Goal: Information Seeking & Learning: Learn about a topic

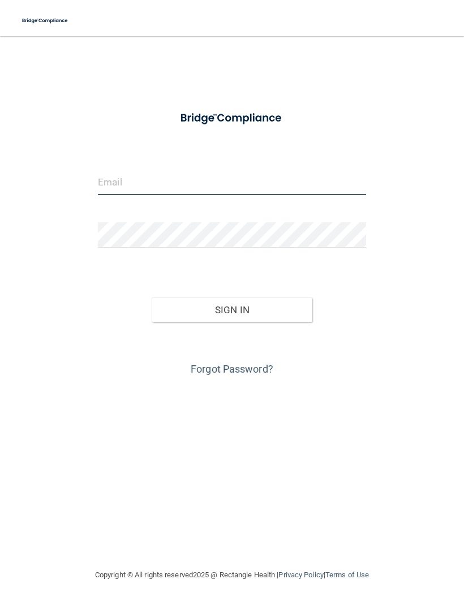
click at [306, 170] on input "email" at bounding box center [232, 182] width 268 height 25
type input "[EMAIL_ADDRESS][DOMAIN_NAME]"
click at [187, 309] on button "Sign In" at bounding box center [232, 309] width 161 height 25
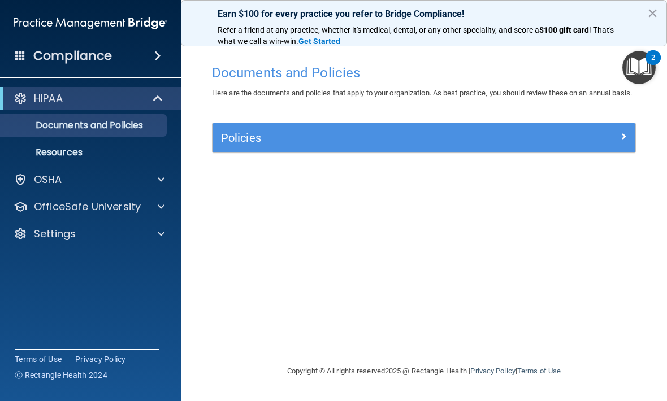
click at [88, 208] on p "OfficeSafe University" at bounding box center [87, 207] width 107 height 14
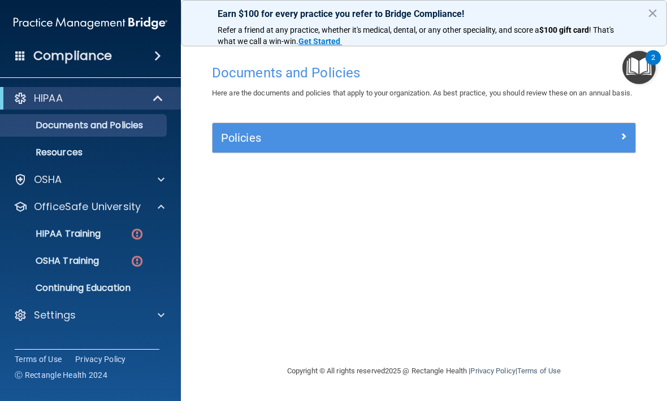
click at [63, 229] on p "HIPAA Training" at bounding box center [53, 233] width 93 height 11
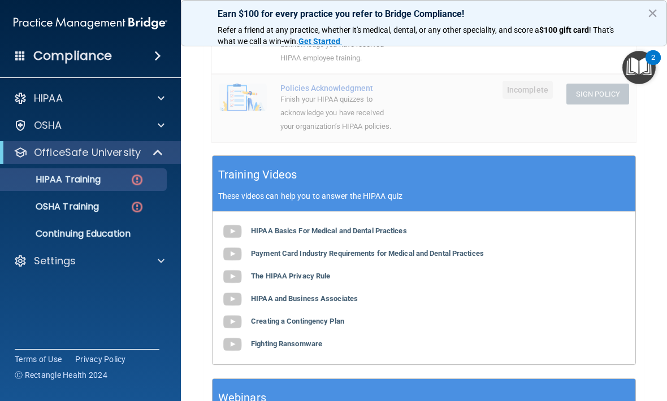
scroll to position [358, 0]
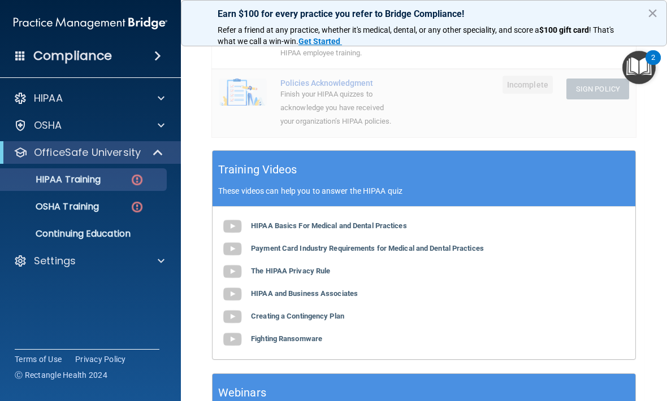
click at [289, 224] on b "HIPAA Basics For Medical and Dental Practices" at bounding box center [329, 226] width 156 height 8
click at [275, 244] on b "Payment Card Industry Requirements for Medical and Dental Practices" at bounding box center [367, 248] width 233 height 8
click at [308, 270] on b "The HIPAA Privacy Rule" at bounding box center [290, 271] width 79 height 8
click at [278, 291] on b "HIPAA and Business Associates" at bounding box center [304, 294] width 107 height 8
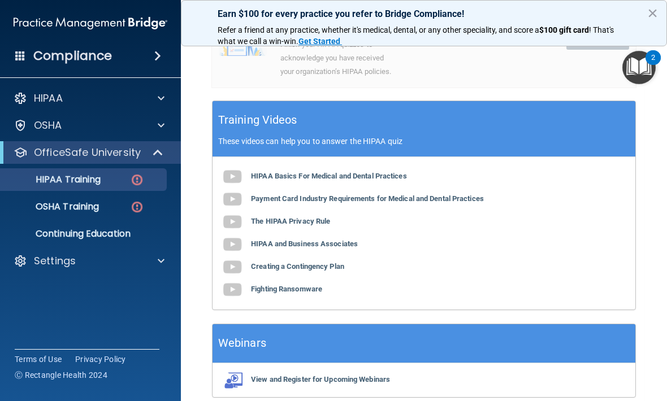
scroll to position [413, 0]
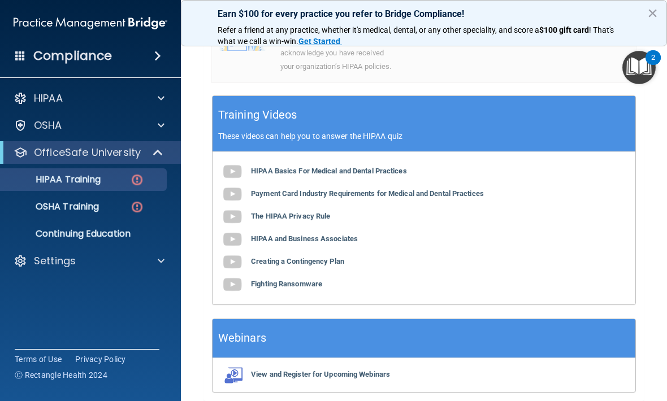
click at [283, 257] on b "Creating a Contingency Plan" at bounding box center [297, 261] width 93 height 8
click at [304, 280] on b "Fighting Ransomware" at bounding box center [286, 284] width 71 height 8
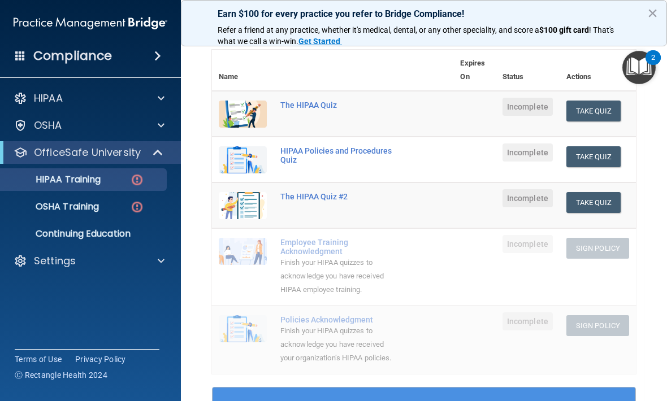
scroll to position [98, 0]
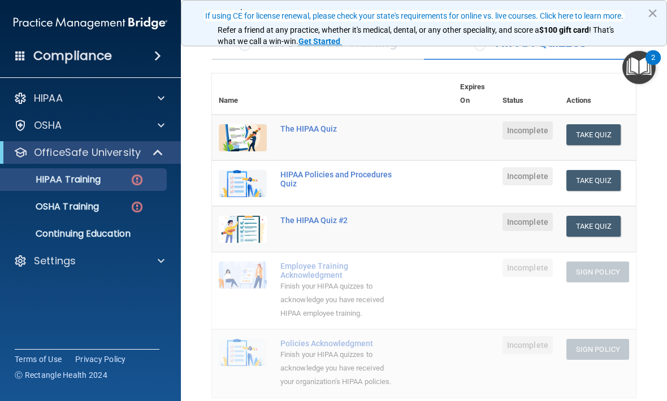
click at [463, 135] on button "Take Quiz" at bounding box center [594, 134] width 54 height 21
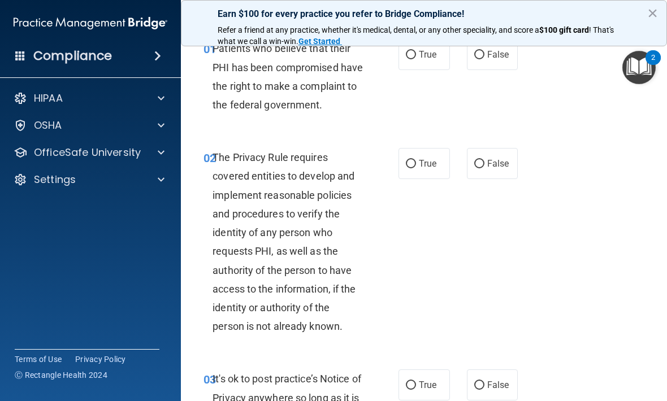
scroll to position [51, 0]
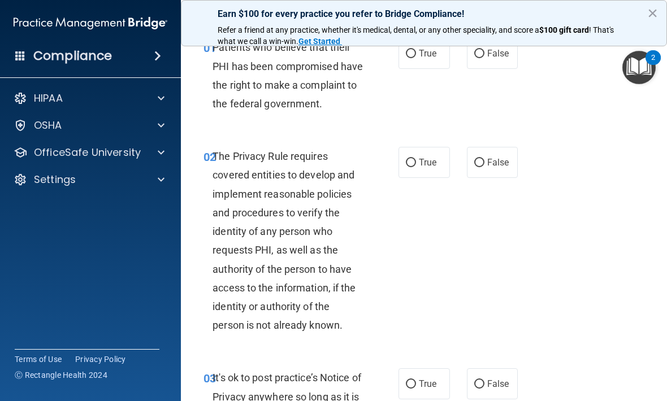
click at [422, 168] on span "True" at bounding box center [428, 162] width 18 height 11
click at [416, 167] on input "True" at bounding box center [411, 163] width 10 height 8
radio input "true"
click at [415, 51] on input "True" at bounding box center [411, 54] width 10 height 8
radio input "true"
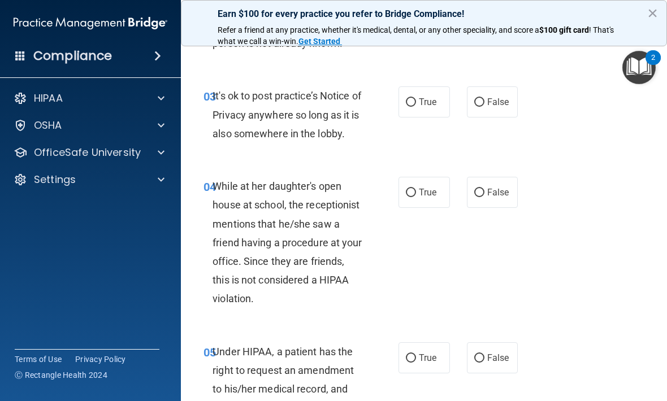
scroll to position [335, 0]
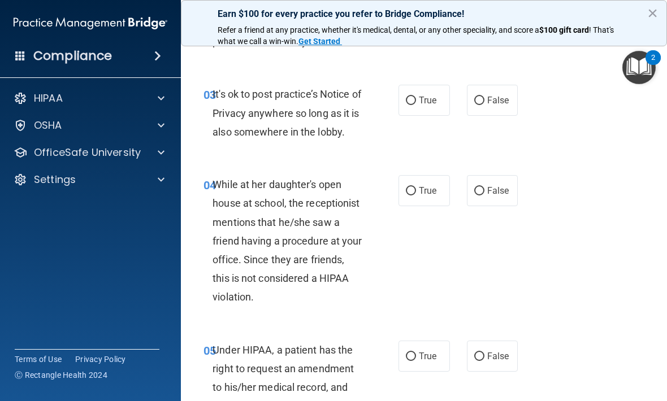
click at [463, 105] on input "False" at bounding box center [479, 101] width 10 height 8
radio input "true"
click at [463, 196] on input "False" at bounding box center [479, 191] width 10 height 8
radio input "true"
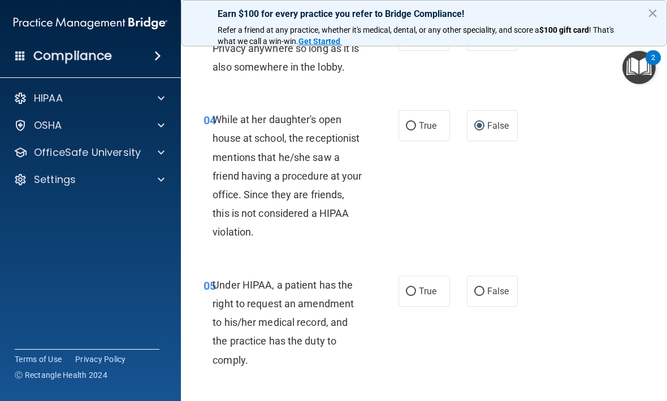
scroll to position [401, 0]
click at [463, 296] on input "False" at bounding box center [479, 291] width 10 height 8
radio input "true"
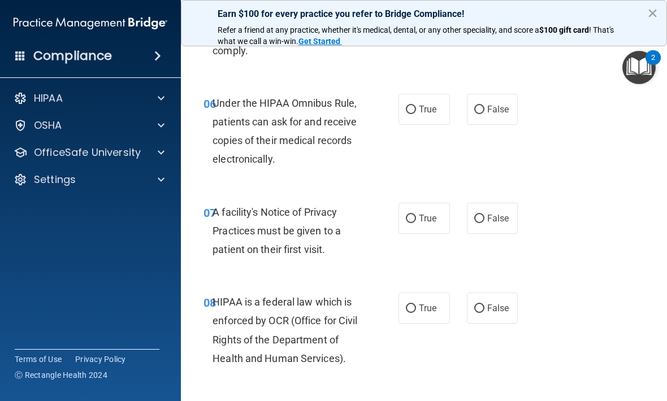
scroll to position [712, 0]
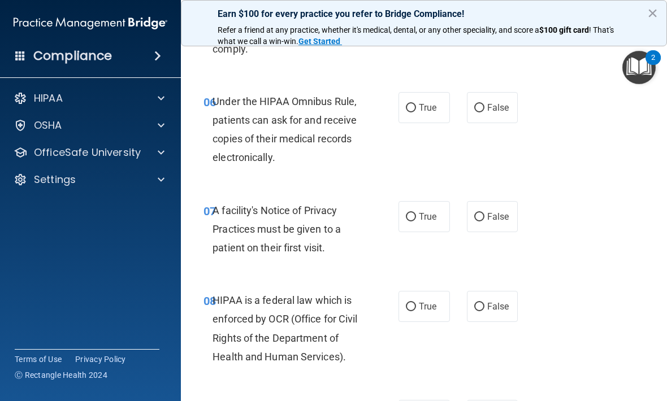
click at [412, 113] on input "True" at bounding box center [411, 108] width 10 height 8
radio input "true"
click at [411, 222] on input "True" at bounding box center [411, 217] width 10 height 8
radio input "true"
click at [408, 322] on label "True" at bounding box center [424, 306] width 51 height 31
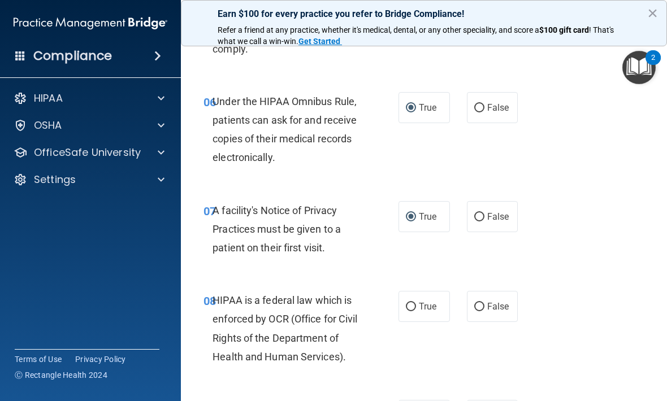
click at [408, 312] on input "True" at bounding box center [411, 307] width 10 height 8
radio input "true"
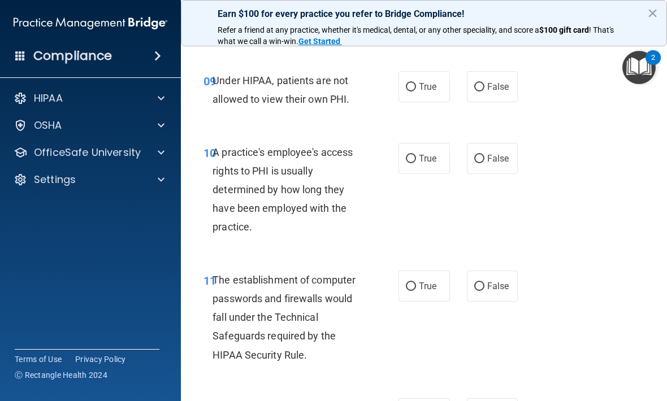
scroll to position [1040, 0]
click at [463, 92] on input "False" at bounding box center [479, 88] width 10 height 8
radio input "true"
click at [463, 164] on input "False" at bounding box center [479, 159] width 10 height 8
radio input "true"
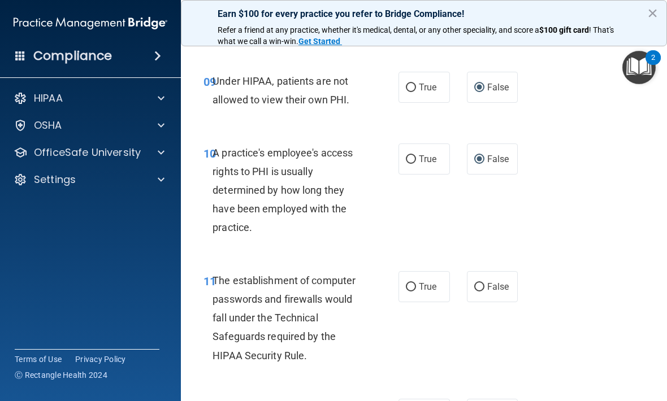
click at [413, 292] on input "True" at bounding box center [411, 287] width 10 height 8
radio input "true"
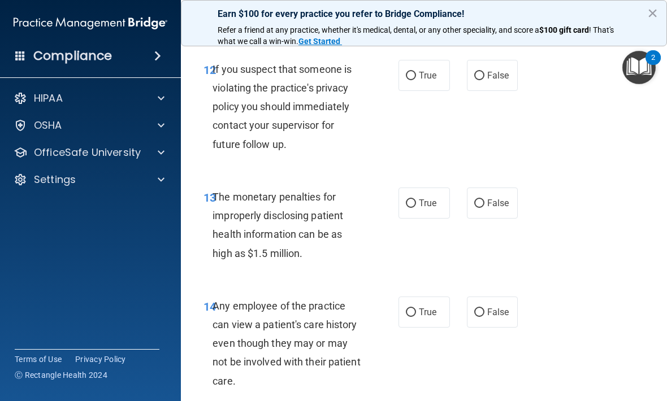
scroll to position [1380, 0]
click at [404, 88] on label "True" at bounding box center [424, 74] width 51 height 31
click at [406, 80] on input "True" at bounding box center [411, 75] width 10 height 8
radio input "true"
click at [413, 218] on label "True" at bounding box center [424, 202] width 51 height 31
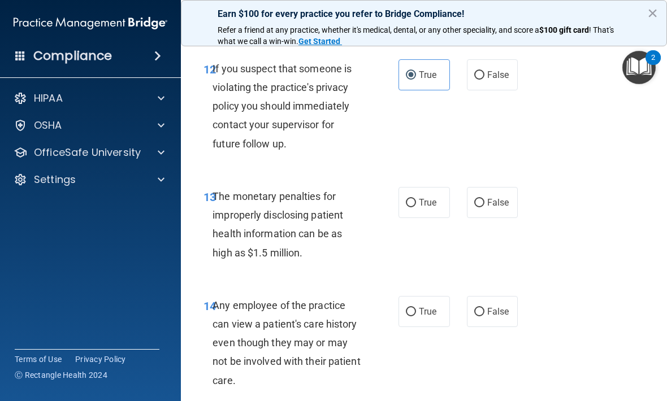
click at [413, 208] on input "True" at bounding box center [411, 203] width 10 height 8
radio input "true"
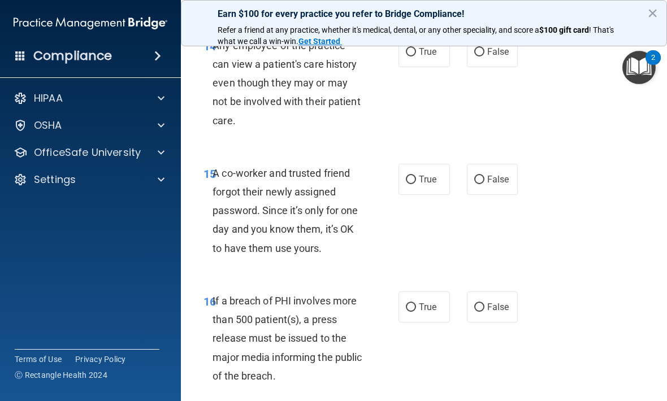
scroll to position [1640, 0]
click at [463, 57] on input "False" at bounding box center [479, 53] width 10 height 8
radio input "true"
click at [463, 185] on input "False" at bounding box center [479, 180] width 10 height 8
radio input "true"
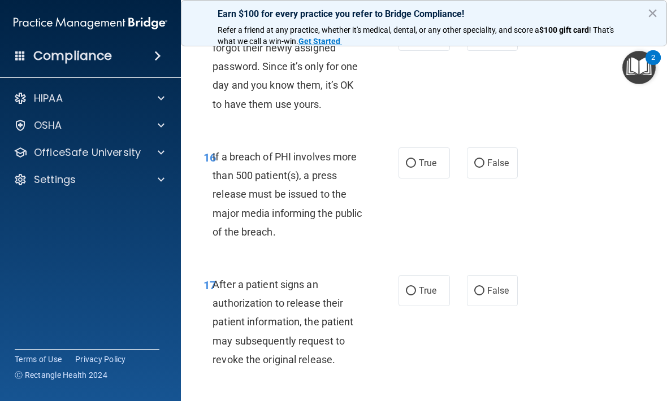
click at [423, 169] on span "True" at bounding box center [428, 163] width 18 height 11
click at [416, 168] on input "True" at bounding box center [411, 163] width 10 height 8
radio input "true"
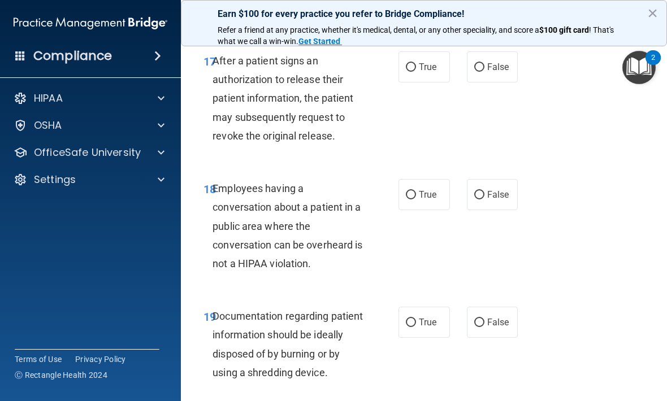
scroll to position [2025, 0]
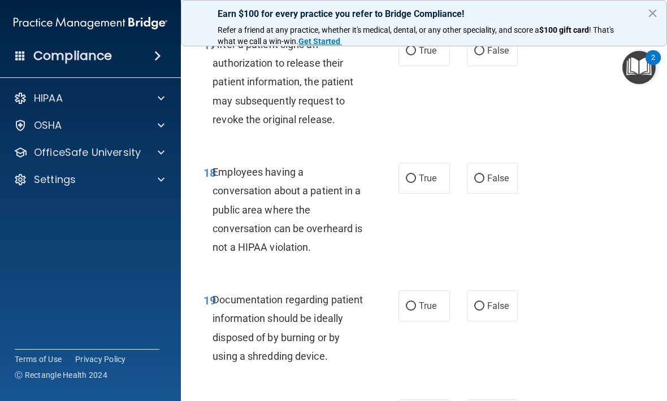
click at [414, 55] on input "True" at bounding box center [411, 51] width 10 height 8
radio input "true"
click at [463, 185] on label "False" at bounding box center [492, 178] width 51 height 31
click at [463, 183] on input "False" at bounding box center [479, 179] width 10 height 8
radio input "true"
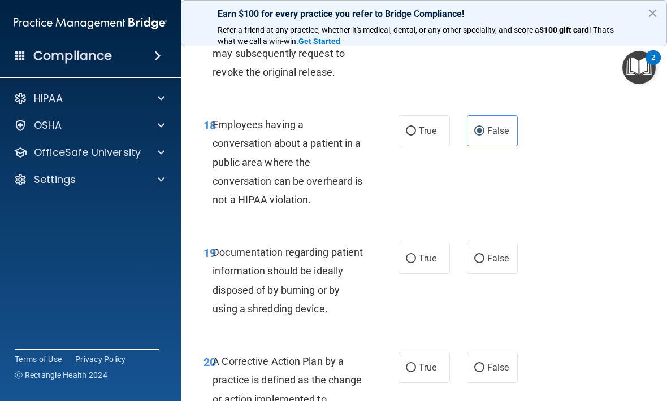
scroll to position [2074, 0]
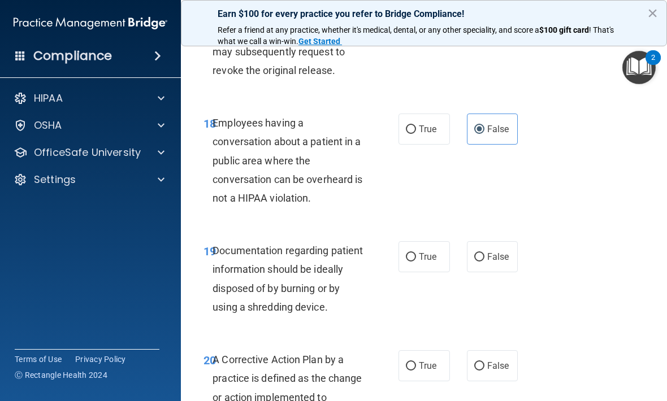
click at [420, 262] on span "True" at bounding box center [428, 257] width 18 height 11
click at [416, 262] on input "True" at bounding box center [411, 257] width 10 height 8
radio input "true"
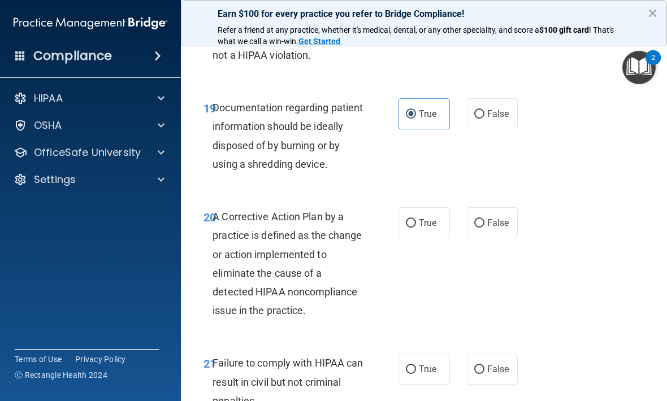
scroll to position [2199, 0]
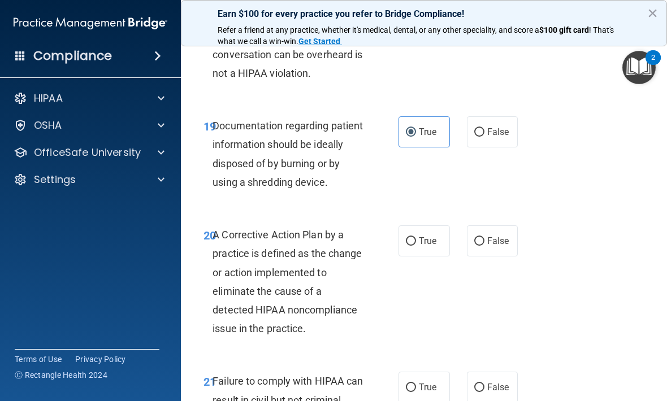
click at [434, 237] on label "True" at bounding box center [424, 241] width 51 height 31
click at [416, 237] on input "True" at bounding box center [411, 241] width 10 height 8
radio input "true"
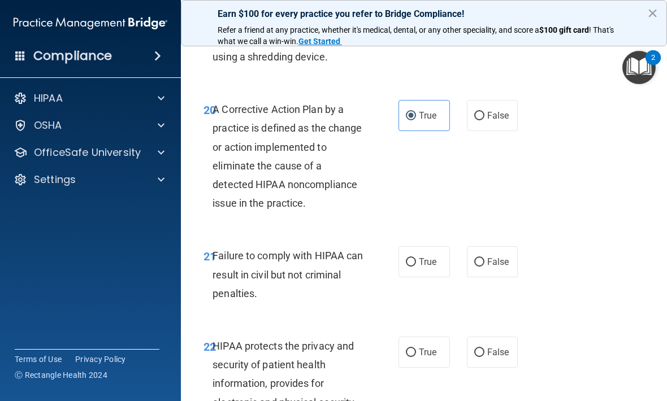
scroll to position [2326, 0]
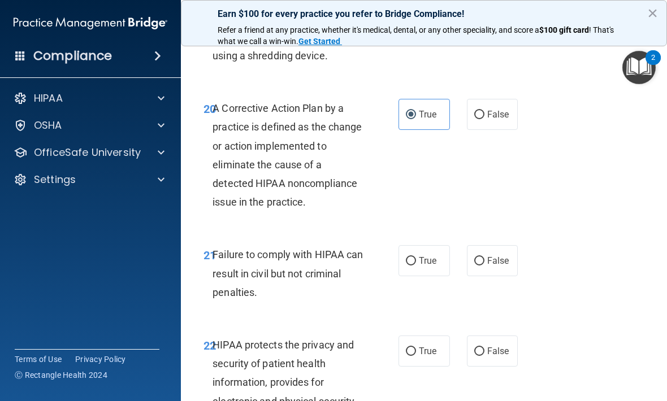
click at [463, 265] on input "False" at bounding box center [479, 261] width 10 height 8
radio input "true"
click at [406, 349] on label "True" at bounding box center [424, 351] width 51 height 31
click at [406, 349] on input "True" at bounding box center [411, 352] width 10 height 8
radio input "true"
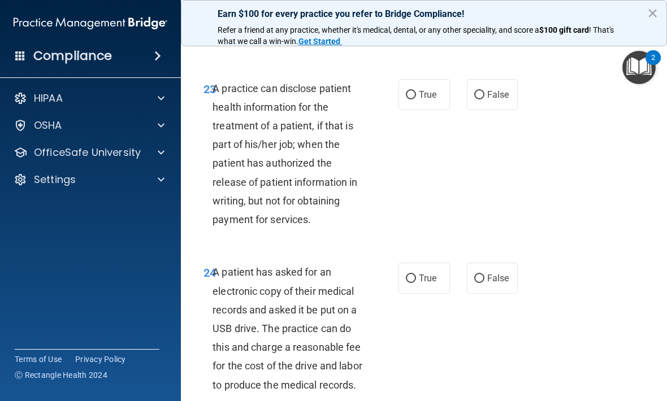
scroll to position [2747, 0]
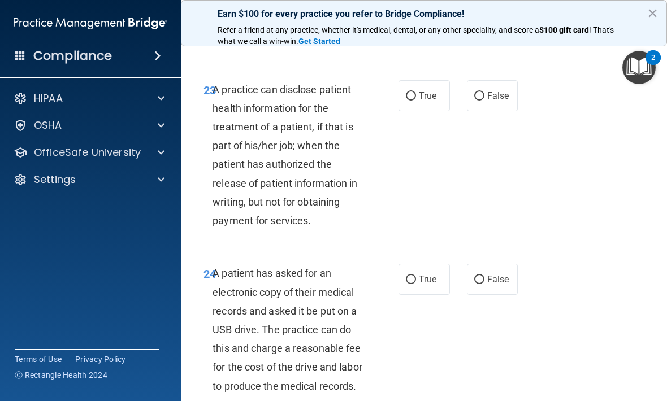
click at [463, 105] on label "False" at bounding box center [492, 95] width 51 height 31
click at [463, 101] on input "False" at bounding box center [479, 96] width 10 height 8
radio input "true"
click at [409, 294] on label "True" at bounding box center [424, 279] width 51 height 31
click at [409, 284] on input "True" at bounding box center [411, 280] width 10 height 8
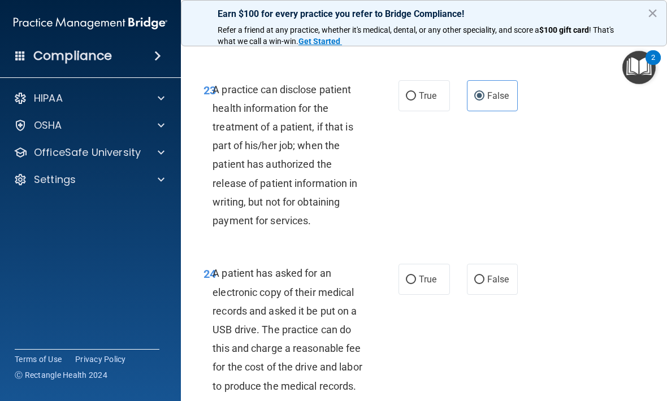
radio input "true"
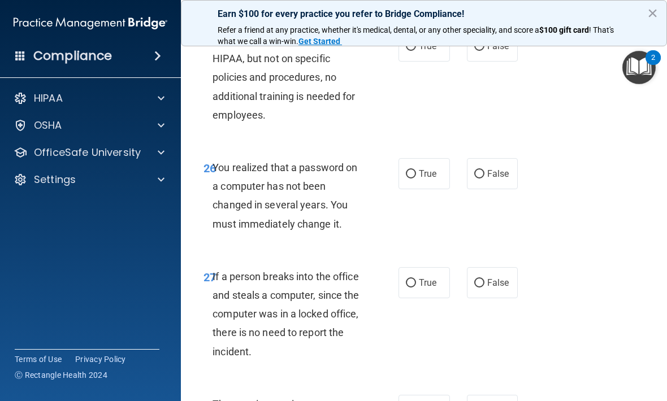
scroll to position [3147, 0]
click at [463, 50] on input "False" at bounding box center [479, 46] width 10 height 8
radio input "true"
click at [420, 179] on span "True" at bounding box center [428, 173] width 18 height 11
click at [416, 178] on input "True" at bounding box center [411, 174] width 10 height 8
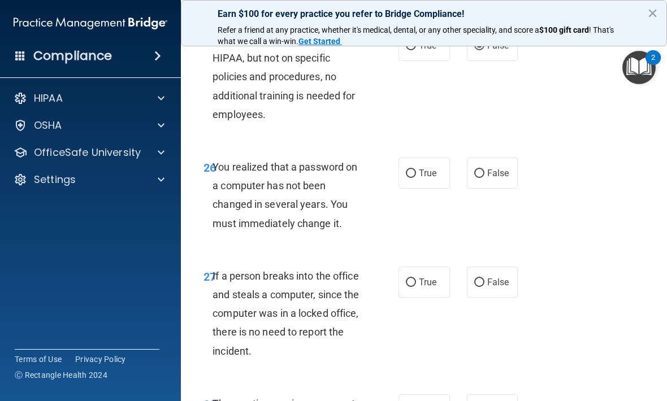
radio input "true"
click at [463, 287] on input "False" at bounding box center [479, 283] width 10 height 8
radio input "true"
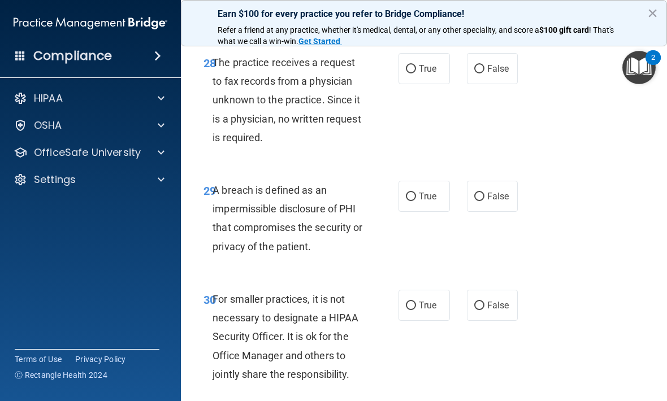
scroll to position [3482, 0]
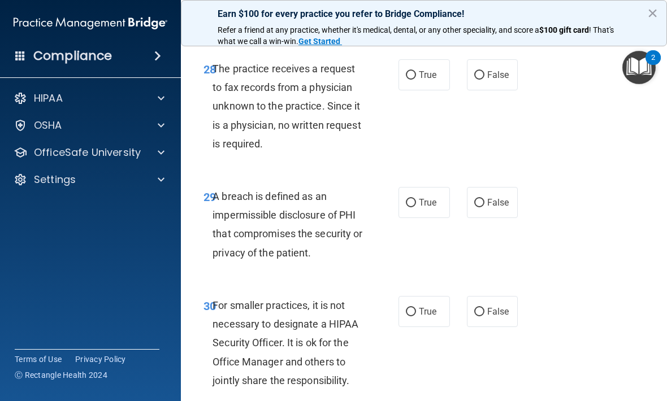
click at [463, 80] on input "False" at bounding box center [479, 75] width 10 height 8
radio input "true"
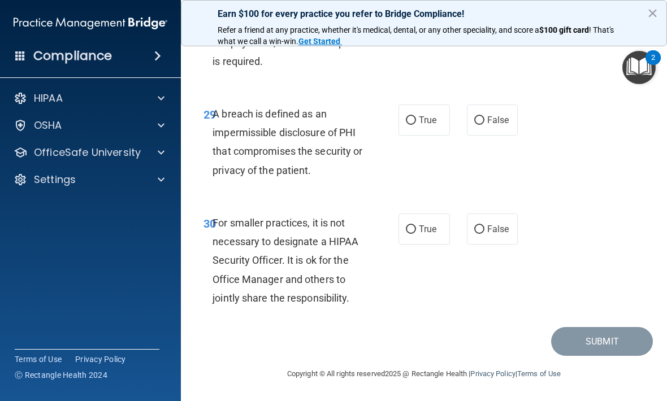
scroll to position [3583, 0]
click at [420, 123] on span "True" at bounding box center [428, 120] width 18 height 11
click at [416, 123] on input "True" at bounding box center [411, 120] width 10 height 8
radio input "true"
click at [463, 234] on input "False" at bounding box center [479, 230] width 10 height 8
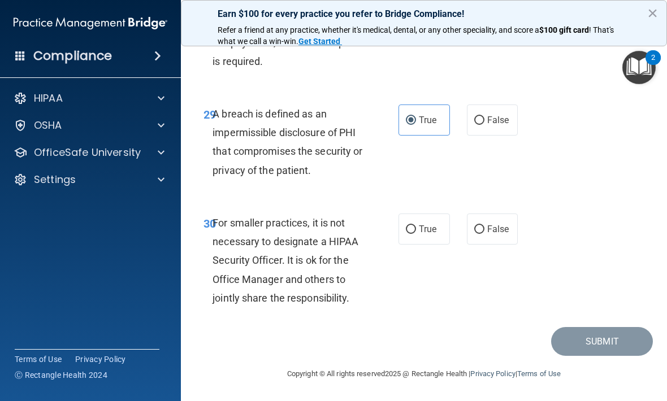
radio input "true"
click at [463, 352] on button "Submit" at bounding box center [602, 341] width 102 height 29
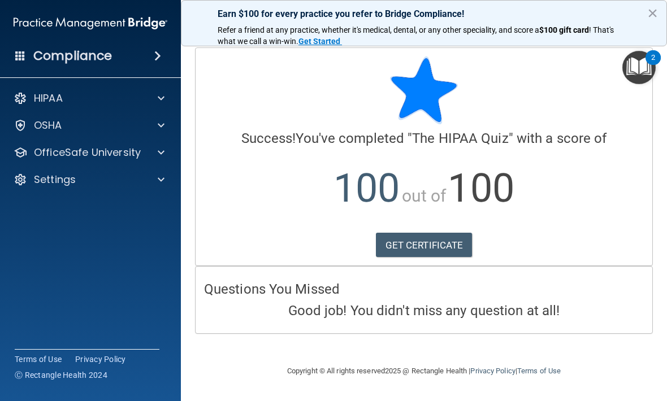
click at [440, 251] on link "GET CERTIFICATE" at bounding box center [424, 245] width 97 height 25
click at [463, 13] on button "×" at bounding box center [652, 13] width 11 height 18
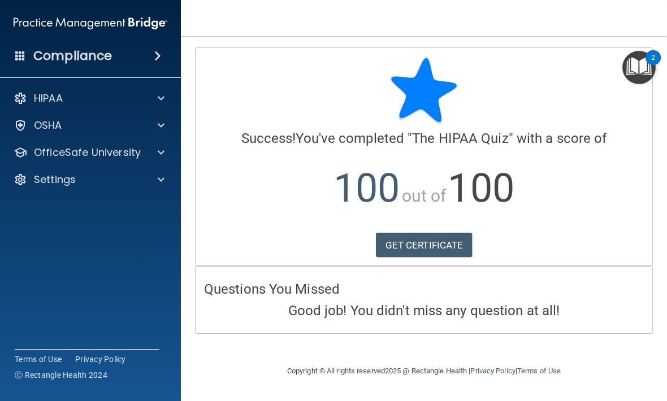
click at [463, 75] on img "Open Resource Center, 2 new notifications" at bounding box center [639, 67] width 33 height 33
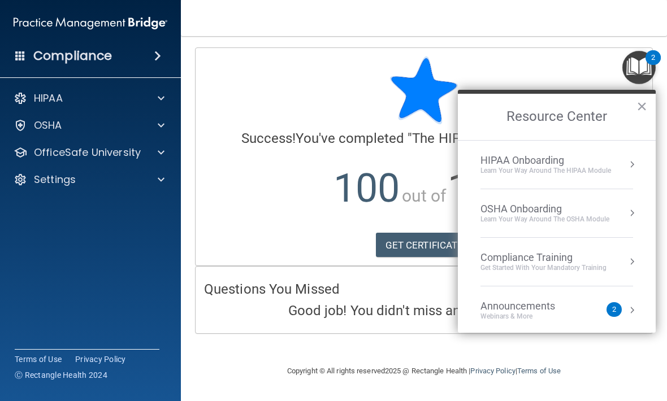
click at [463, 71] on img "Open Resource Center, 2 new notifications" at bounding box center [639, 67] width 33 height 33
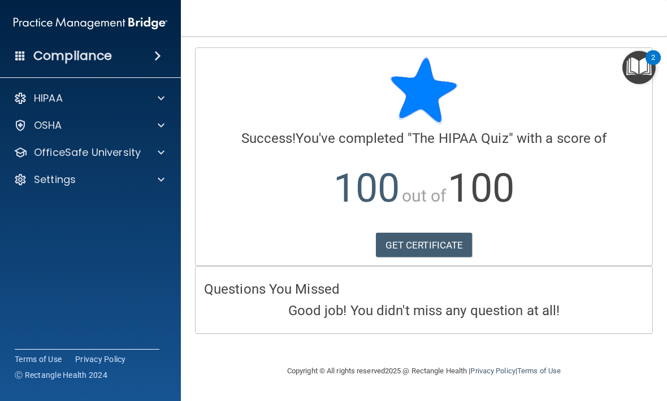
click at [147, 155] on div at bounding box center [159, 153] width 28 height 14
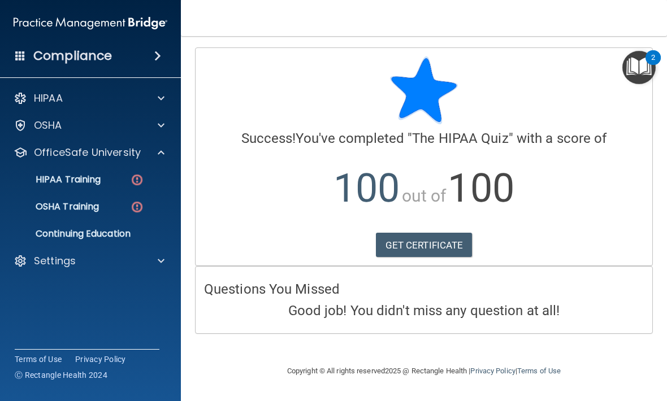
click at [133, 180] on img at bounding box center [137, 180] width 14 height 14
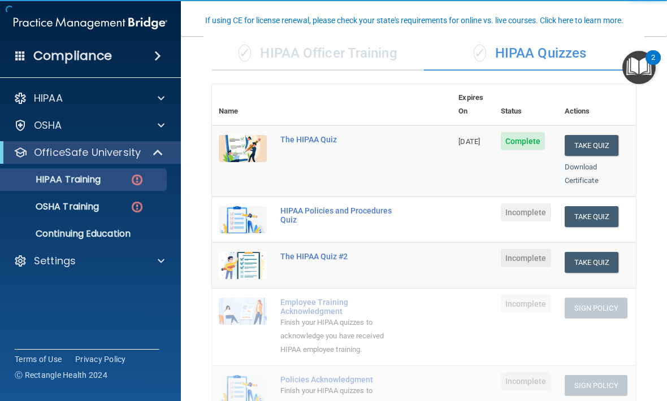
scroll to position [95, 0]
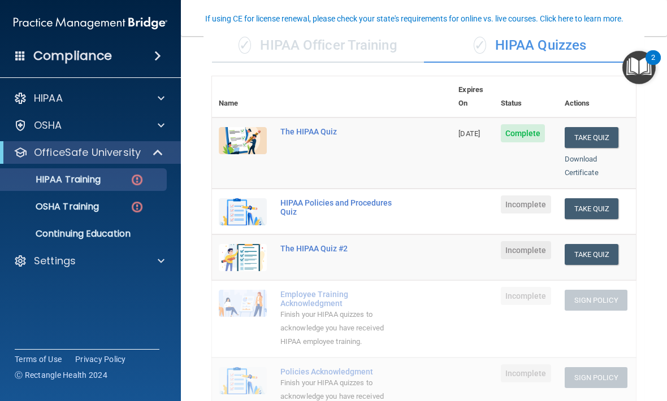
click at [463, 198] on button "Take Quiz" at bounding box center [592, 208] width 54 height 21
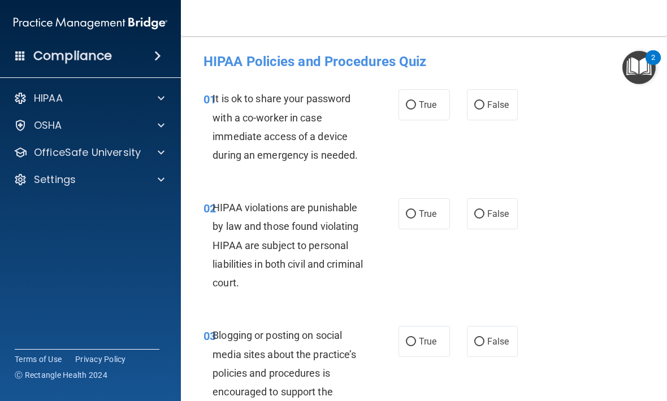
click at [463, 104] on span "False" at bounding box center [498, 105] width 22 height 11
click at [463, 104] on input "False" at bounding box center [479, 105] width 10 height 8
radio input "true"
click at [415, 215] on input "True" at bounding box center [411, 214] width 10 height 8
radio input "true"
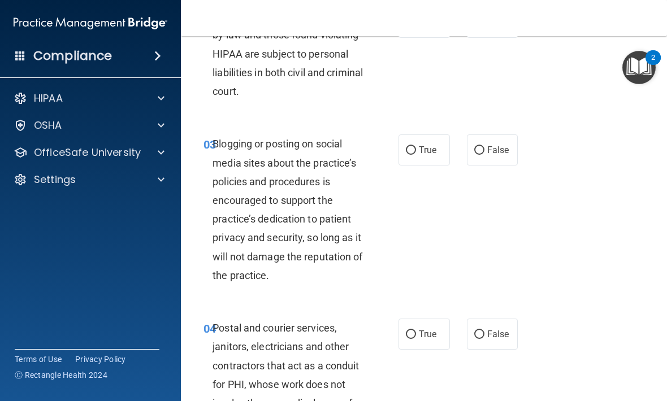
scroll to position [209, 0]
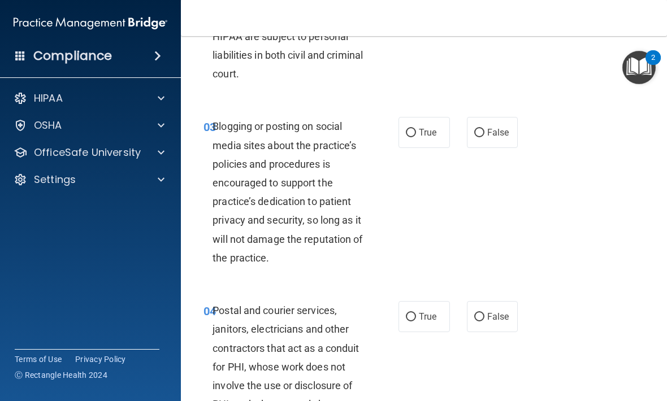
click at [463, 132] on input "False" at bounding box center [479, 133] width 10 height 8
radio input "true"
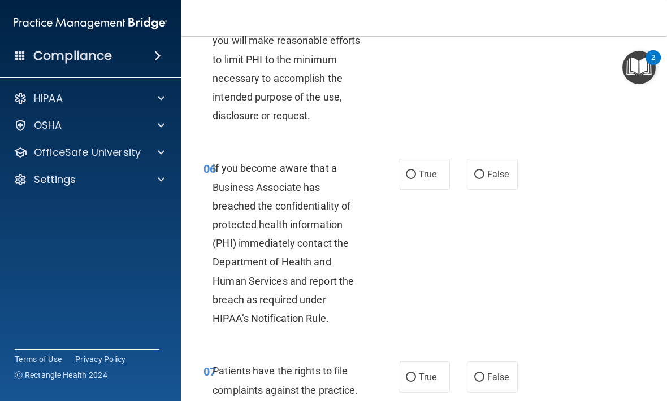
scroll to position [719, 0]
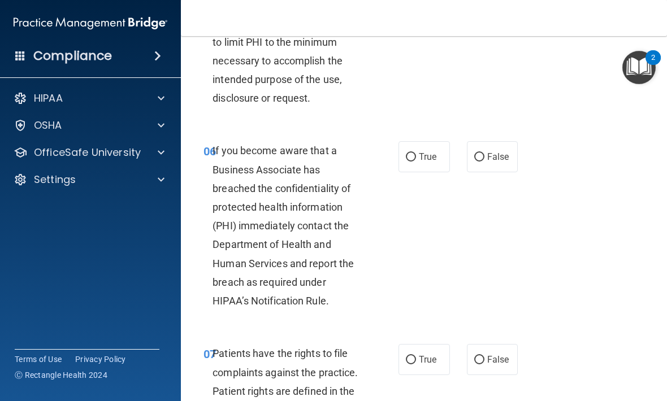
click at [428, 156] on span "True" at bounding box center [428, 157] width 18 height 11
click at [416, 156] on input "True" at bounding box center [411, 157] width 10 height 8
radio input "true"
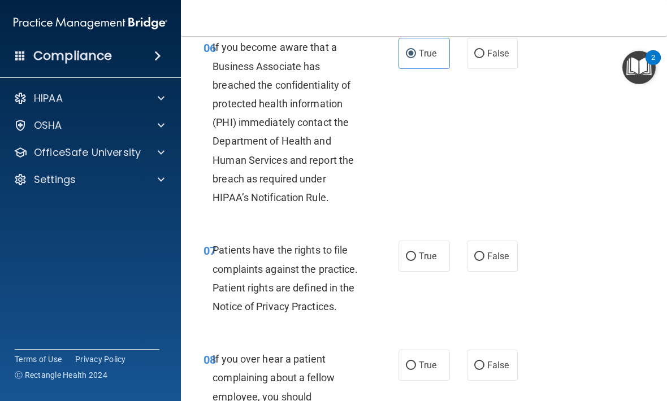
scroll to position [823, 0]
click at [439, 253] on label "True" at bounding box center [424, 255] width 51 height 31
click at [416, 253] on input "True" at bounding box center [411, 256] width 10 height 8
radio input "true"
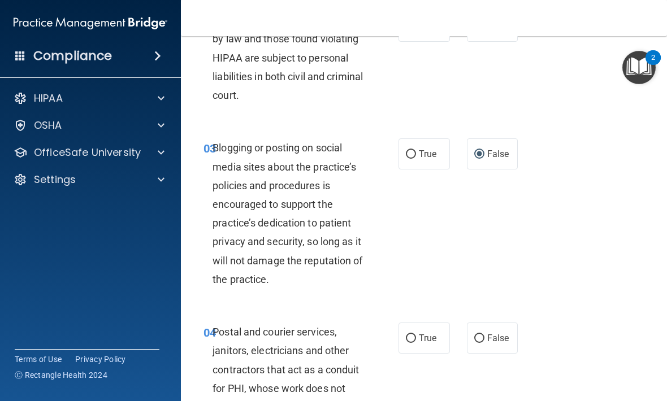
scroll to position [267, 0]
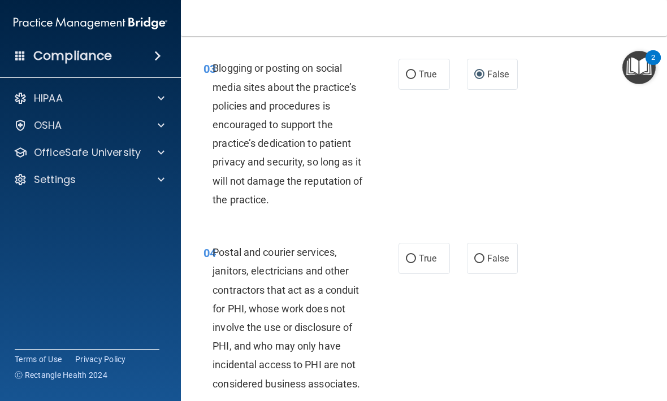
click at [422, 264] on label "True" at bounding box center [424, 258] width 51 height 31
click at [416, 264] on input "True" at bounding box center [411, 259] width 10 height 8
radio input "true"
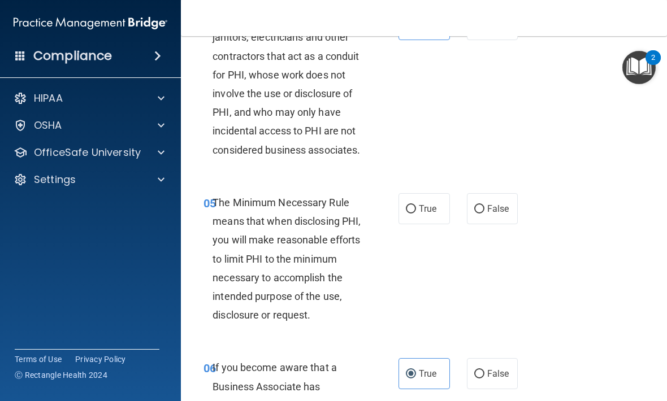
scroll to position [505, 0]
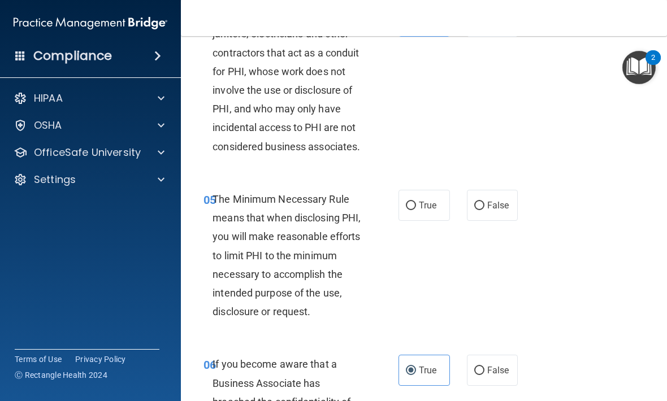
click at [421, 212] on label "True" at bounding box center [424, 205] width 51 height 31
click at [416, 210] on input "True" at bounding box center [411, 206] width 10 height 8
radio input "true"
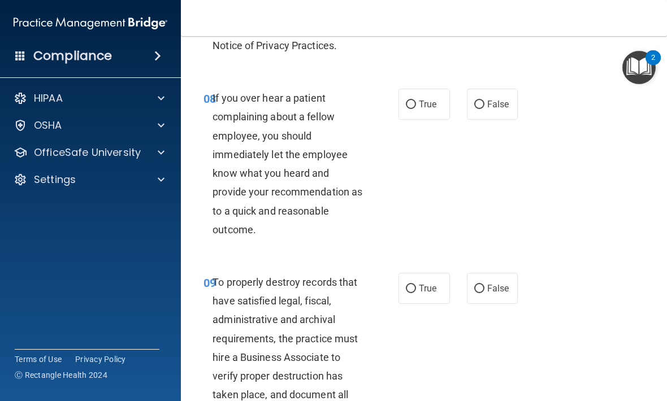
scroll to position [1084, 0]
click at [463, 113] on label "False" at bounding box center [492, 103] width 51 height 31
click at [463, 109] on input "False" at bounding box center [479, 104] width 10 height 8
radio input "true"
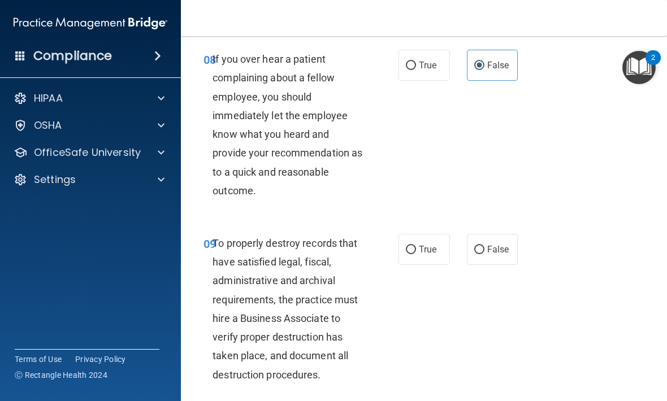
scroll to position [1133, 0]
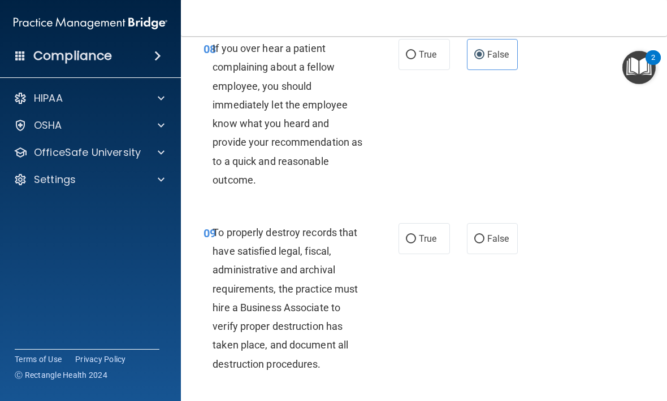
click at [463, 235] on input "False" at bounding box center [479, 239] width 10 height 8
radio input "true"
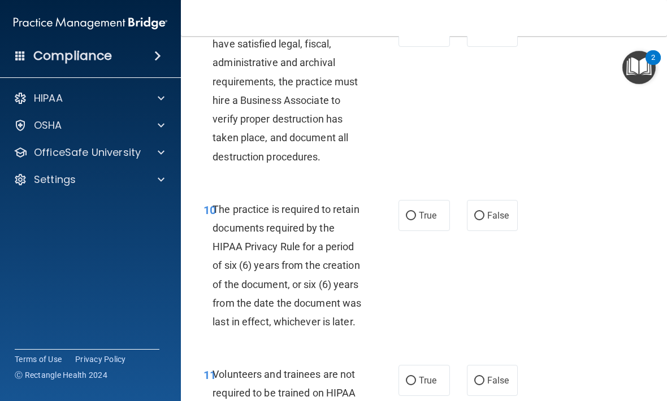
scroll to position [1458, 0]
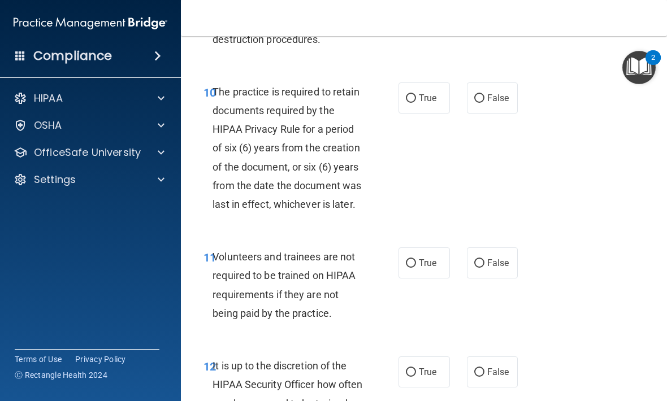
click at [421, 100] on label "True" at bounding box center [424, 98] width 51 height 31
click at [416, 100] on input "True" at bounding box center [411, 98] width 10 height 8
radio input "true"
click at [463, 258] on span "False" at bounding box center [498, 263] width 22 height 11
click at [463, 260] on input "False" at bounding box center [479, 264] width 10 height 8
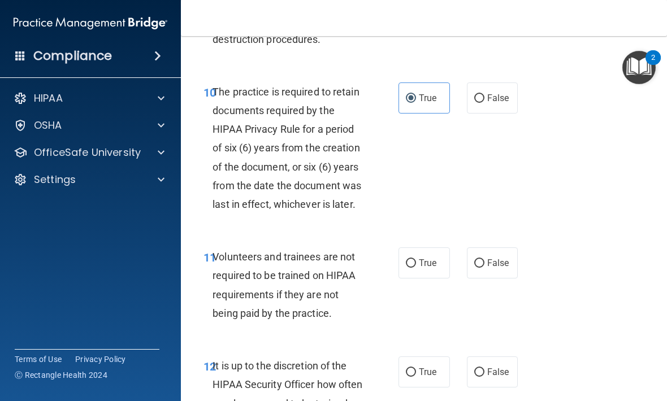
radio input "true"
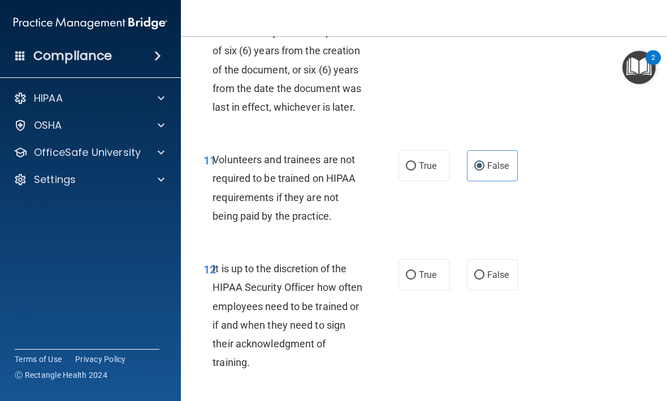
click at [463, 270] on span "False" at bounding box center [498, 275] width 22 height 11
click at [463, 271] on input "False" at bounding box center [479, 275] width 10 height 8
radio input "true"
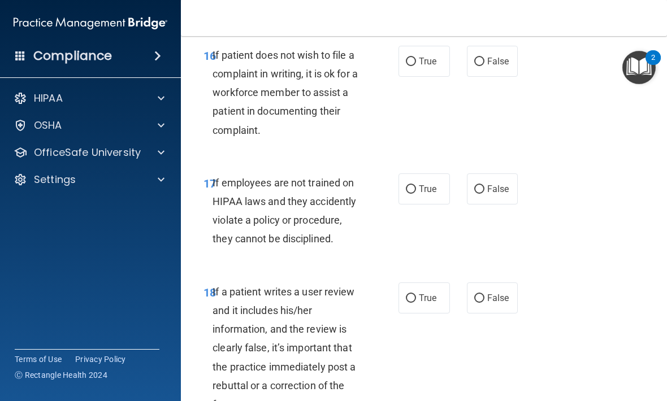
scroll to position [2299, 0]
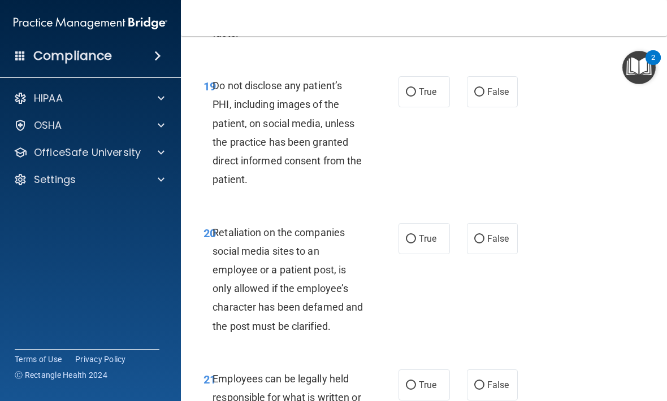
click at [214, 62] on div "19 Do not disclose any patient’s PHI, including images of the patient, on socia…" at bounding box center [424, 135] width 458 height 146
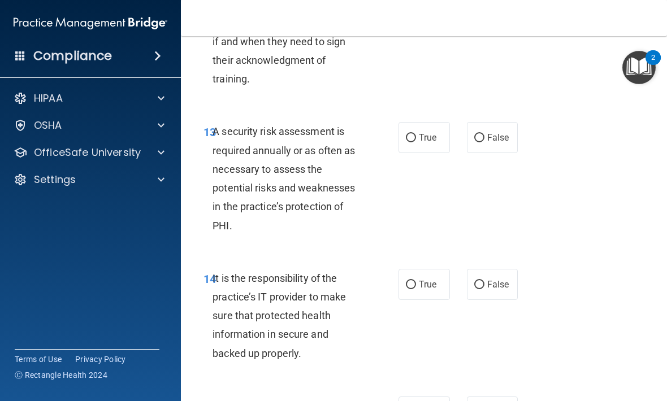
scroll to position [1842, 0]
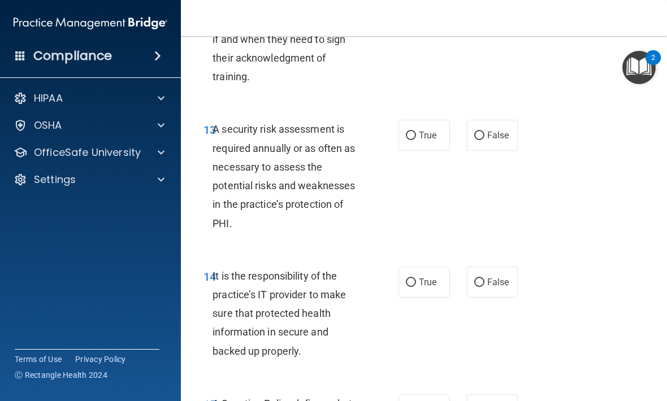
click at [438, 120] on label "True" at bounding box center [424, 135] width 51 height 31
click at [416, 132] on input "True" at bounding box center [411, 136] width 10 height 8
radio input "true"
click at [463, 279] on input "False" at bounding box center [479, 283] width 10 height 8
radio input "true"
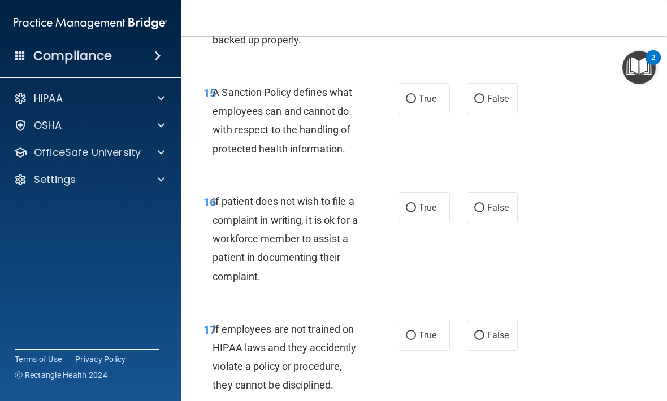
scroll to position [2165, 0]
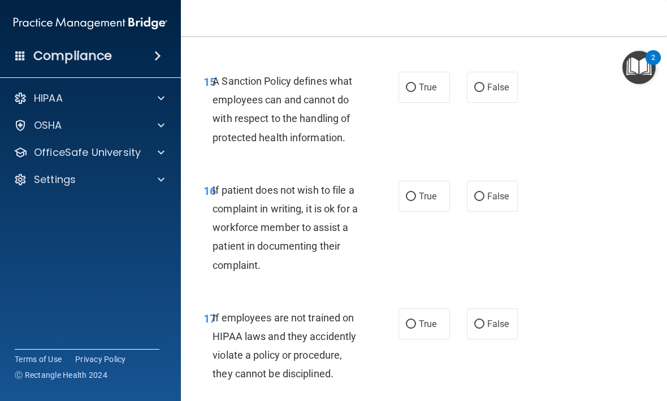
click at [421, 82] on span "True" at bounding box center [428, 87] width 18 height 11
click at [416, 84] on input "True" at bounding box center [411, 88] width 10 height 8
radio input "true"
click at [426, 196] on label "True" at bounding box center [424, 196] width 51 height 31
click at [416, 196] on input "True" at bounding box center [411, 197] width 10 height 8
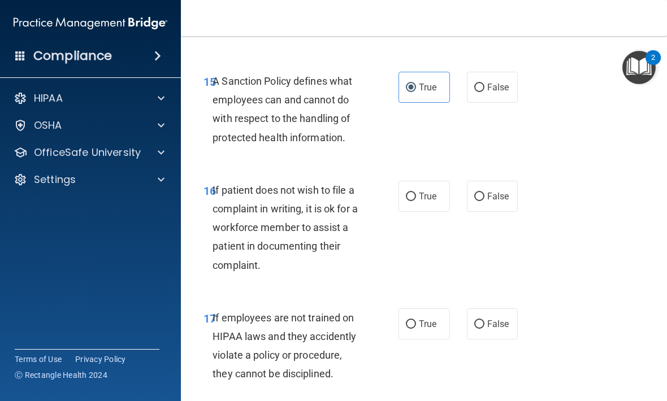
radio input "true"
click at [463, 321] on input "False" at bounding box center [479, 325] width 10 height 8
radio input "true"
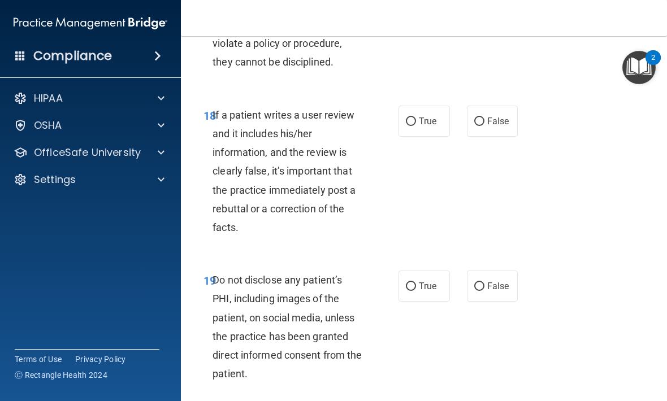
scroll to position [2487, 0]
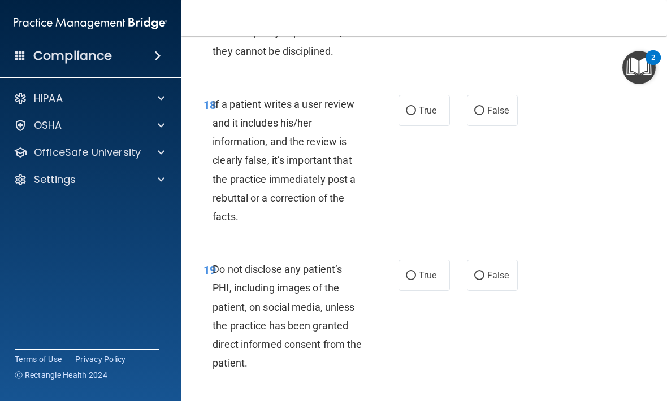
click at [463, 106] on label "False" at bounding box center [492, 110] width 51 height 31
click at [463, 107] on input "False" at bounding box center [479, 111] width 10 height 8
radio input "true"
click at [414, 301] on div "19 Do not disclose any patient’s PHI, including images of the patient, on socia…" at bounding box center [301, 319] width 229 height 118
click at [420, 276] on label "True" at bounding box center [424, 275] width 51 height 31
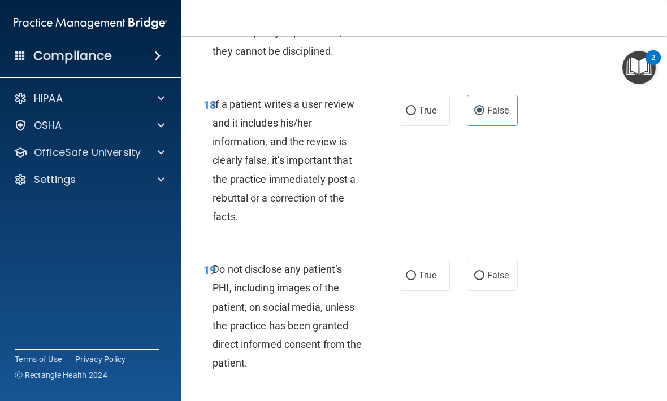
click at [416, 276] on input "True" at bounding box center [411, 276] width 10 height 8
radio input "true"
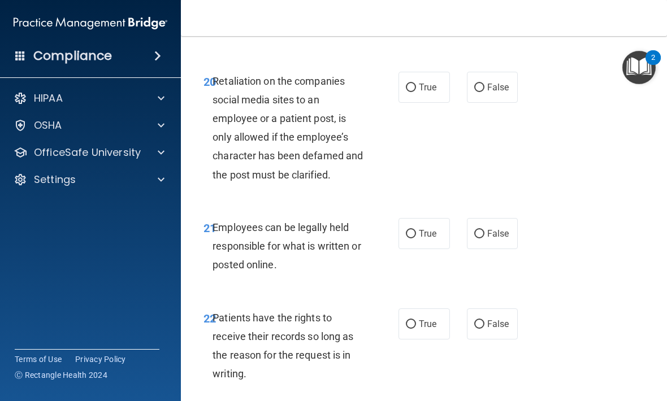
scroll to position [2832, 0]
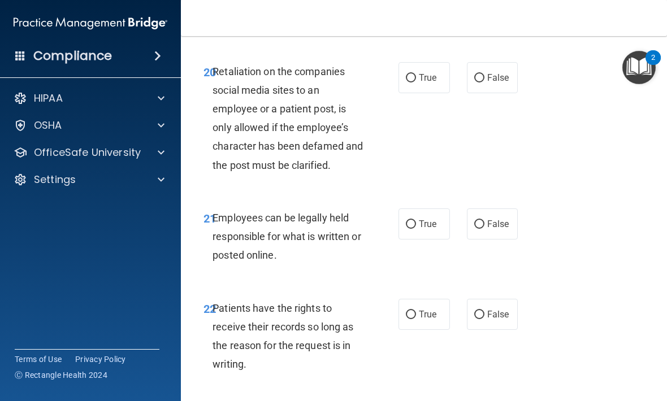
click at [463, 72] on span "False" at bounding box center [498, 77] width 22 height 11
click at [463, 74] on input "False" at bounding box center [479, 78] width 10 height 8
radio input "true"
click at [425, 215] on label "True" at bounding box center [424, 224] width 51 height 31
click at [416, 221] on input "True" at bounding box center [411, 225] width 10 height 8
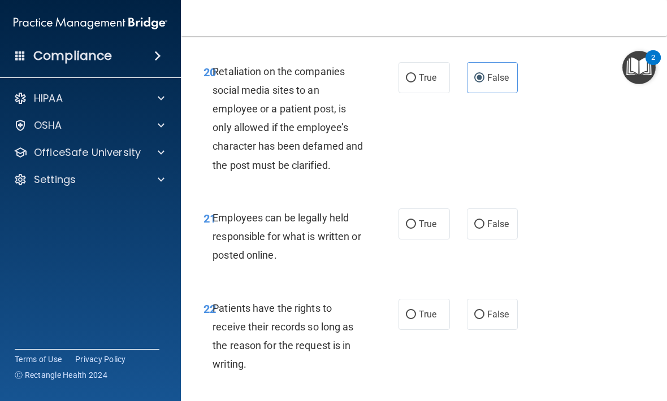
radio input "true"
click at [463, 221] on input "False" at bounding box center [479, 225] width 10 height 8
radio input "true"
click at [442, 209] on label "True" at bounding box center [424, 224] width 51 height 31
click at [416, 221] on input "True" at bounding box center [411, 225] width 10 height 8
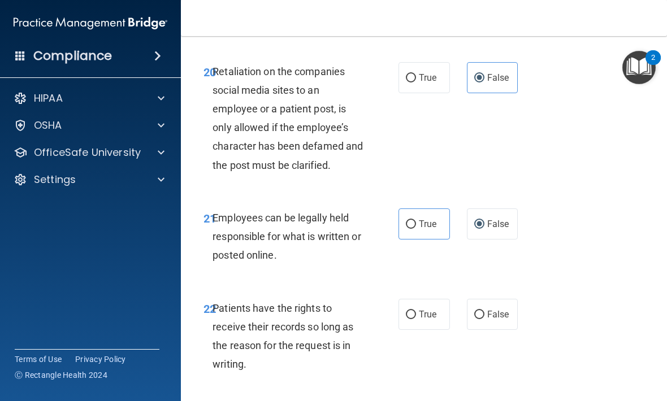
radio input "true"
radio input "false"
click at [463, 309] on span "False" at bounding box center [498, 314] width 22 height 11
click at [463, 311] on input "False" at bounding box center [479, 315] width 10 height 8
radio input "true"
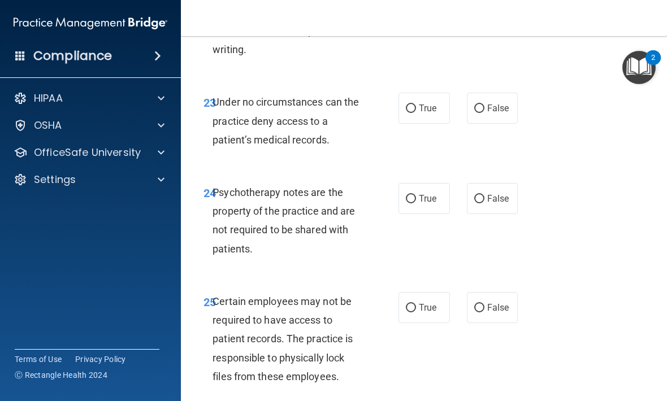
scroll to position [3148, 0]
click at [463, 92] on label "False" at bounding box center [492, 107] width 51 height 31
click at [463, 104] on input "False" at bounding box center [479, 108] width 10 height 8
radio input "true"
click at [431, 183] on label "True" at bounding box center [424, 198] width 51 height 31
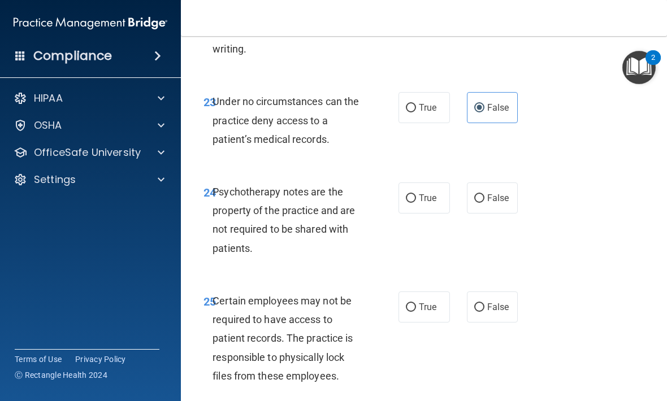
click at [416, 195] on input "True" at bounding box center [411, 199] width 10 height 8
radio input "true"
click at [422, 305] on label "True" at bounding box center [424, 307] width 51 height 31
click at [416, 305] on input "True" at bounding box center [411, 308] width 10 height 8
radio input "true"
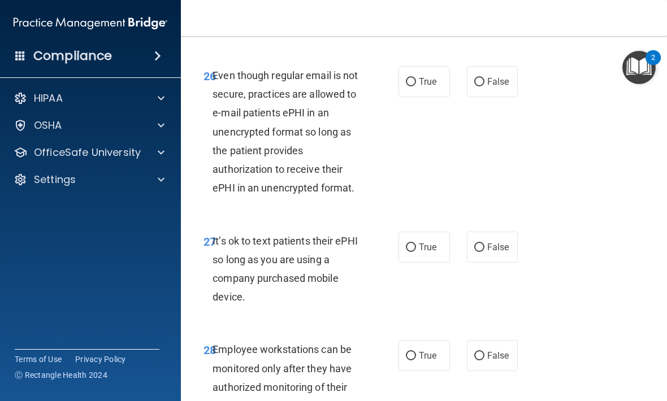
scroll to position [3508, 0]
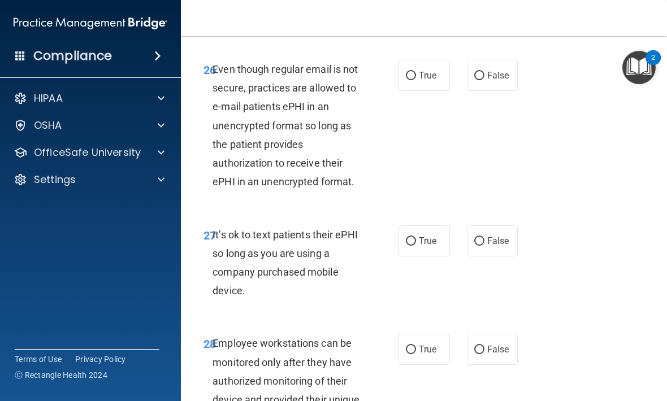
click at [423, 226] on label "True" at bounding box center [424, 241] width 51 height 31
click at [416, 237] on input "True" at bounding box center [411, 241] width 10 height 8
radio input "true"
click at [427, 72] on label "True" at bounding box center [424, 75] width 51 height 31
click at [416, 72] on input "True" at bounding box center [411, 76] width 10 height 8
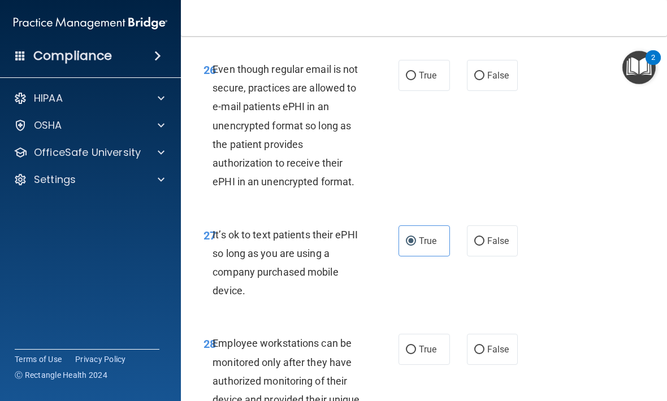
radio input "true"
click at [463, 236] on span "False" at bounding box center [498, 241] width 22 height 11
click at [463, 237] on input "False" at bounding box center [479, 241] width 10 height 8
radio input "true"
radio input "false"
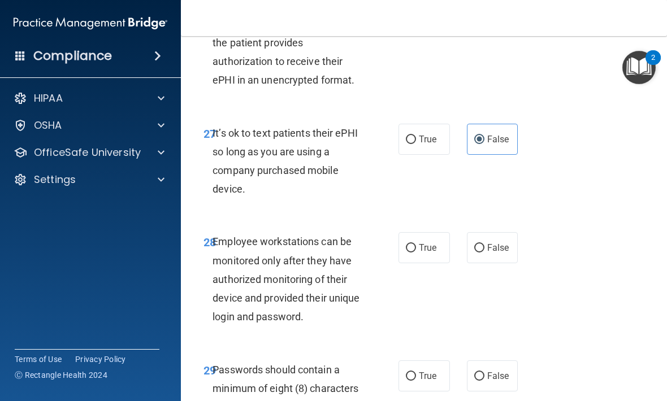
click at [463, 243] on span "False" at bounding box center [498, 248] width 22 height 11
click at [463, 244] on input "False" at bounding box center [479, 248] width 10 height 8
radio input "true"
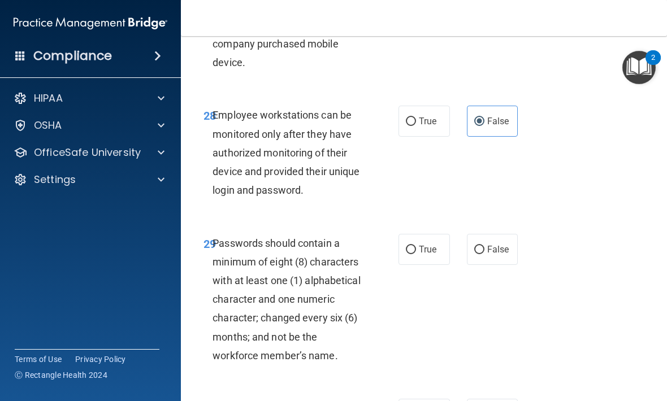
scroll to position [3740, 0]
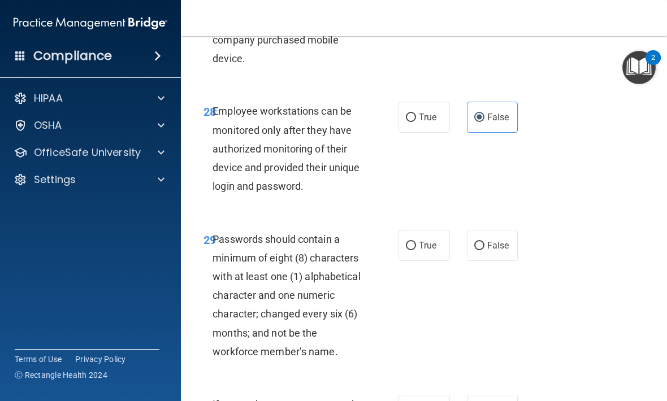
click at [434, 240] on label "True" at bounding box center [424, 245] width 51 height 31
click at [416, 242] on input "True" at bounding box center [411, 246] width 10 height 8
radio input "true"
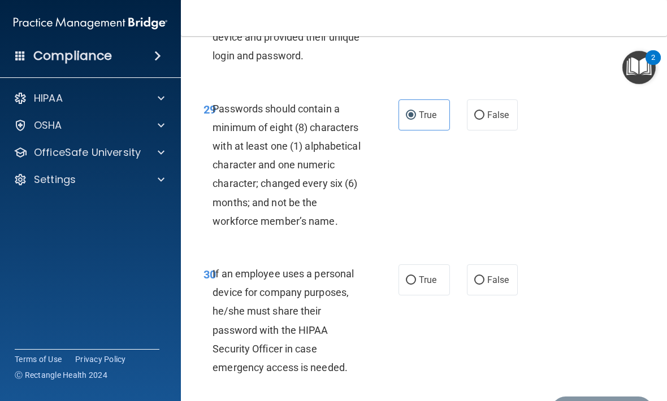
click at [463, 277] on input "False" at bounding box center [479, 281] width 10 height 8
radio input "true"
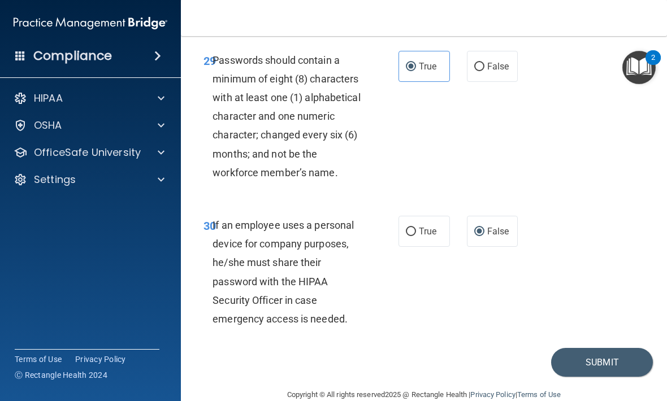
scroll to position [3919, 0]
click at [463, 349] on button "Submit" at bounding box center [602, 363] width 102 height 29
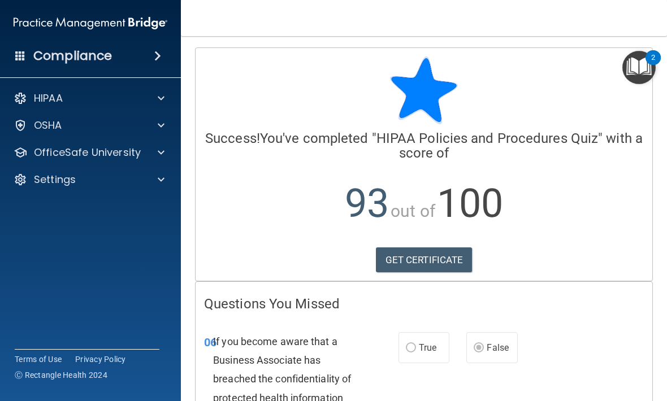
click at [426, 254] on link "GET CERTIFICATE" at bounding box center [424, 260] width 97 height 25
click at [139, 152] on p "OfficeSafe University" at bounding box center [87, 153] width 107 height 14
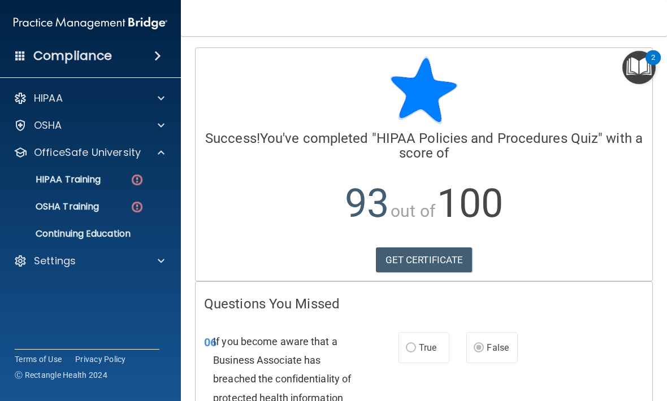
click at [137, 181] on img at bounding box center [137, 180] width 14 height 14
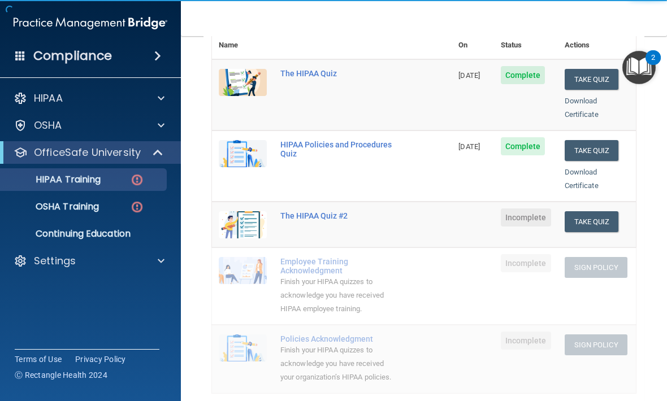
scroll to position [192, 0]
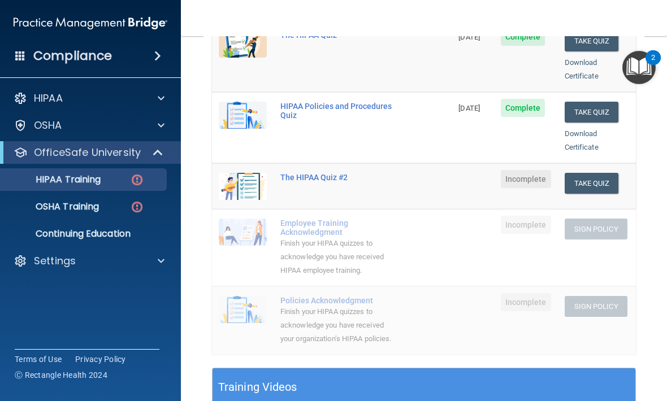
click at [463, 173] on button "Take Quiz" at bounding box center [592, 183] width 54 height 21
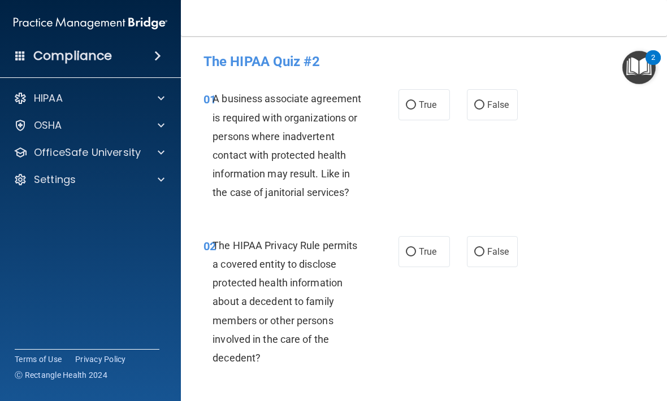
click at [463, 106] on input "False" at bounding box center [479, 105] width 10 height 8
radio input "true"
click at [418, 272] on div "02 The HIPAA Privacy Rule permits a covered entity to disclose protected health…" at bounding box center [424, 305] width 458 height 166
click at [416, 248] on input "True" at bounding box center [411, 252] width 10 height 8
radio input "true"
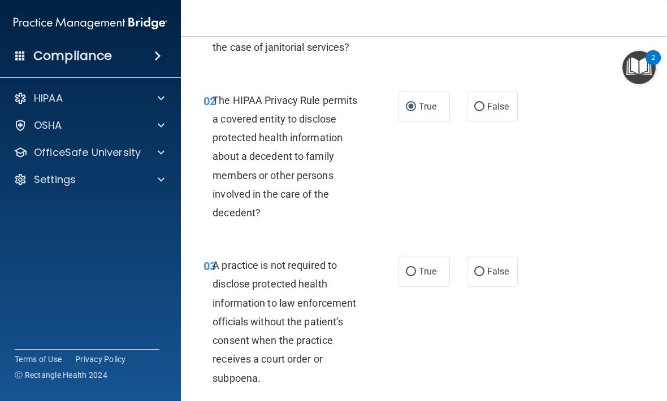
scroll to position [252, 0]
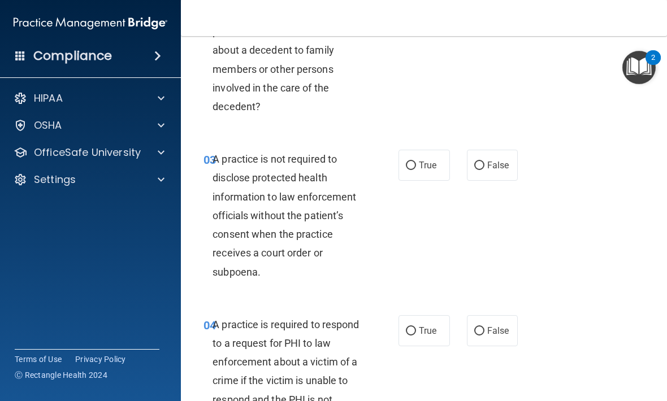
click at [463, 174] on label "False" at bounding box center [492, 165] width 51 height 31
click at [463, 170] on input "False" at bounding box center [479, 166] width 10 height 8
radio input "true"
click at [422, 330] on span "True" at bounding box center [428, 331] width 18 height 11
click at [416, 330] on input "True" at bounding box center [411, 331] width 10 height 8
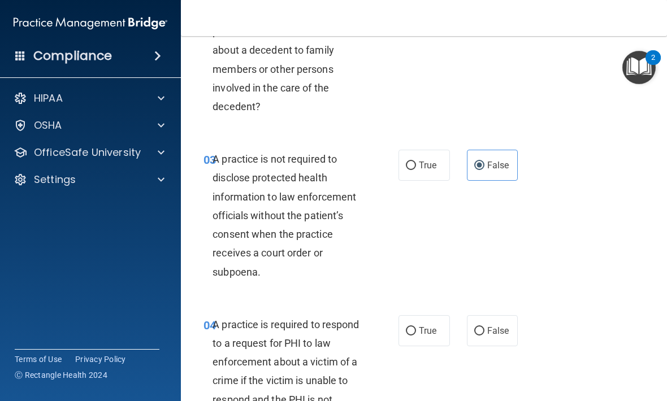
radio input "true"
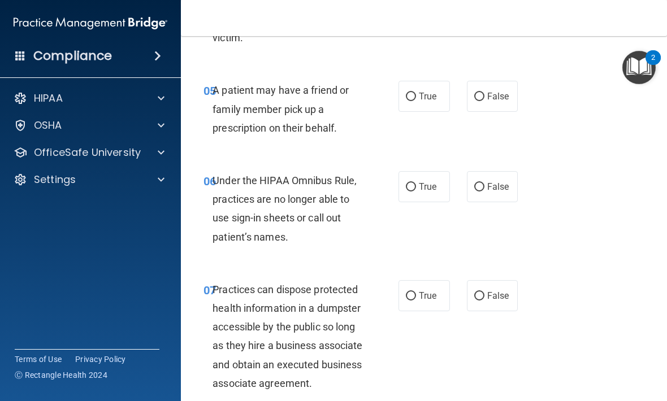
scroll to position [657, 0]
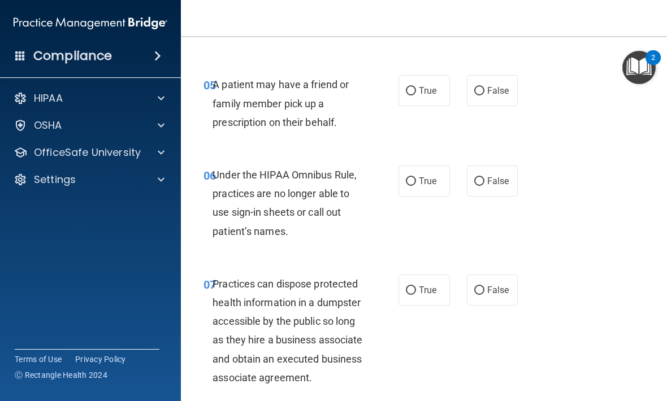
click at [450, 83] on label "True" at bounding box center [424, 90] width 51 height 31
click at [416, 87] on input "True" at bounding box center [411, 91] width 10 height 8
radio input "true"
click at [463, 180] on input "False" at bounding box center [479, 182] width 10 height 8
radio input "true"
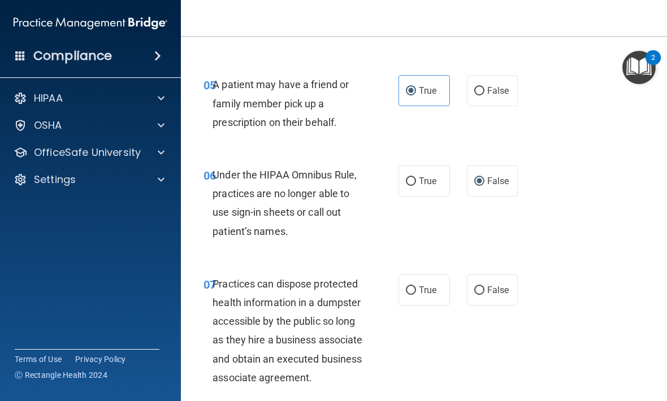
click at [463, 290] on input "False" at bounding box center [479, 291] width 10 height 8
radio input "true"
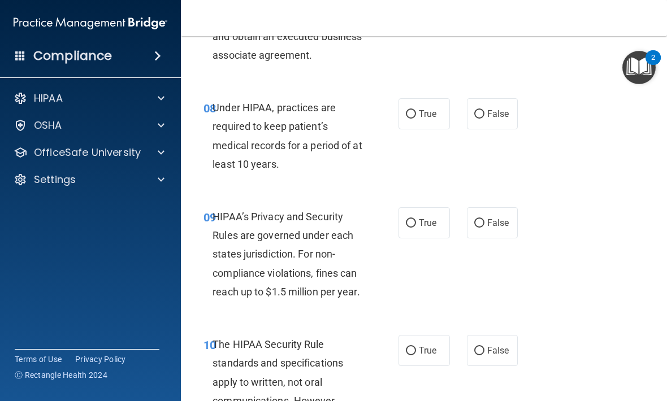
scroll to position [981, 0]
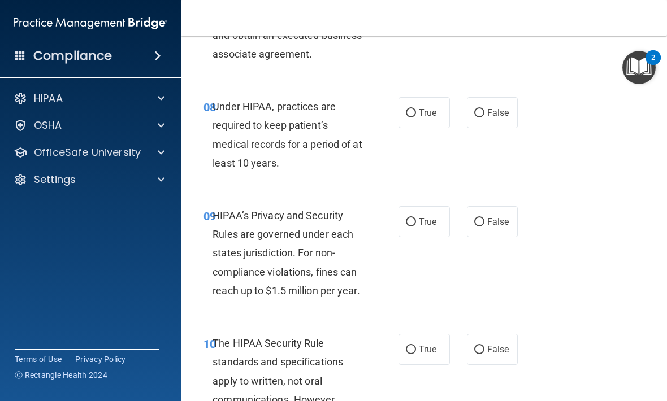
click at [463, 128] on label "False" at bounding box center [492, 112] width 51 height 31
click at [463, 118] on input "False" at bounding box center [479, 113] width 10 height 8
radio input "true"
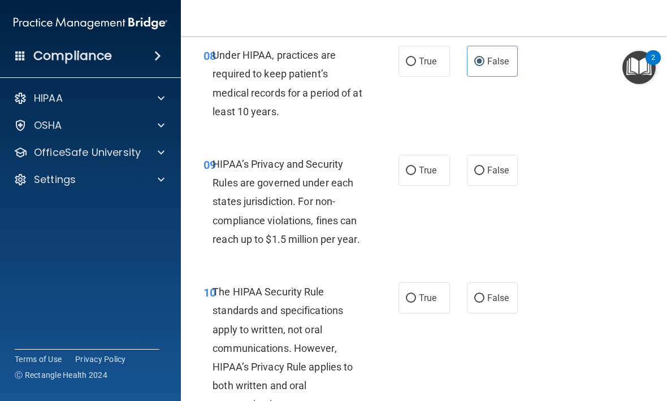
scroll to position [1033, 0]
click at [463, 185] on label "False" at bounding box center [492, 169] width 51 height 31
click at [463, 175] on input "False" at bounding box center [479, 170] width 10 height 8
radio input "true"
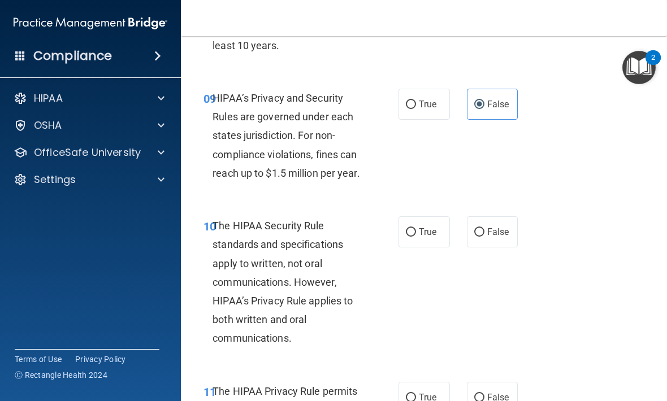
scroll to position [1103, 0]
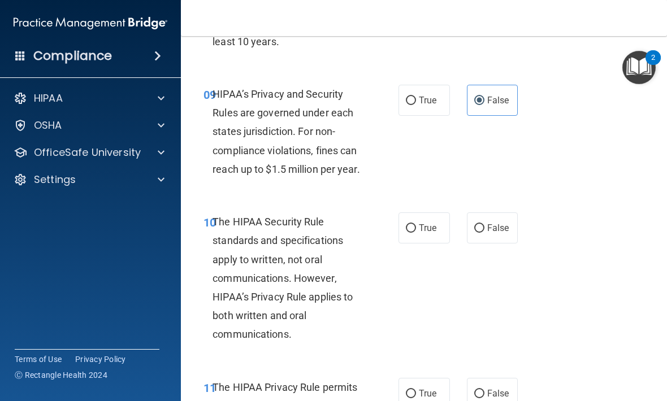
click at [434, 228] on label "True" at bounding box center [424, 228] width 51 height 31
click at [416, 228] on input "True" at bounding box center [411, 228] width 10 height 8
radio input "true"
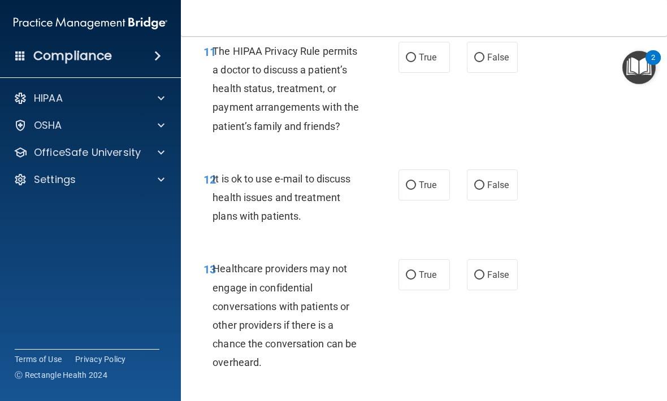
scroll to position [1450, 0]
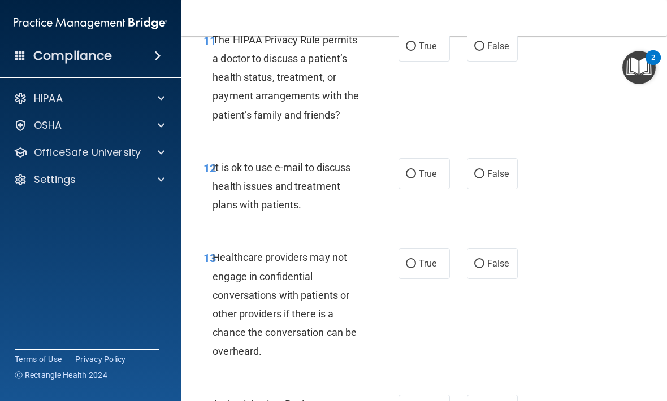
click at [431, 62] on label "True" at bounding box center [424, 46] width 51 height 31
click at [416, 51] on input "True" at bounding box center [411, 46] width 10 height 8
radio input "true"
click at [423, 189] on label "True" at bounding box center [424, 173] width 51 height 31
click at [416, 179] on input "True" at bounding box center [411, 174] width 10 height 8
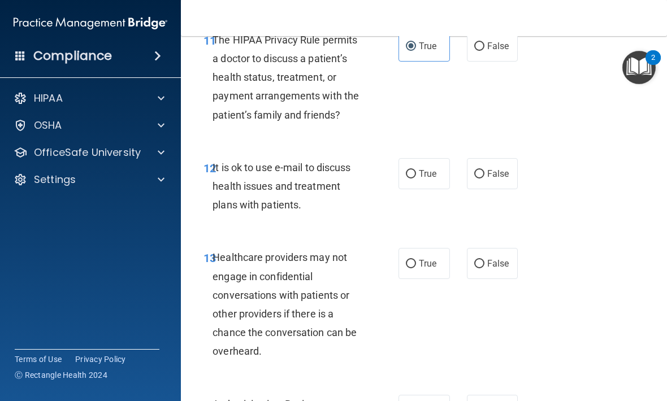
radio input "true"
click at [463, 269] on span "False" at bounding box center [498, 263] width 22 height 11
click at [463, 269] on input "False" at bounding box center [479, 264] width 10 height 8
radio input "true"
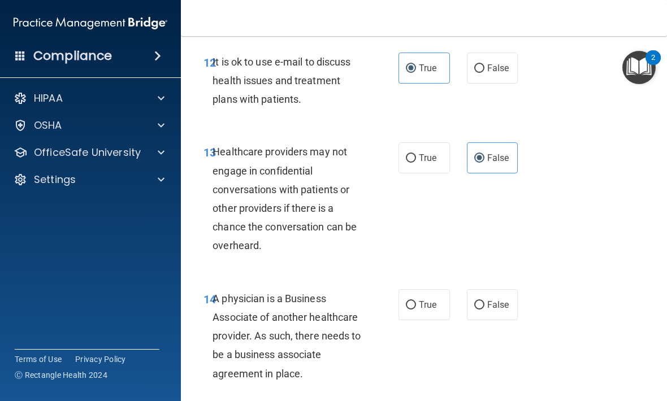
scroll to position [1637, 0]
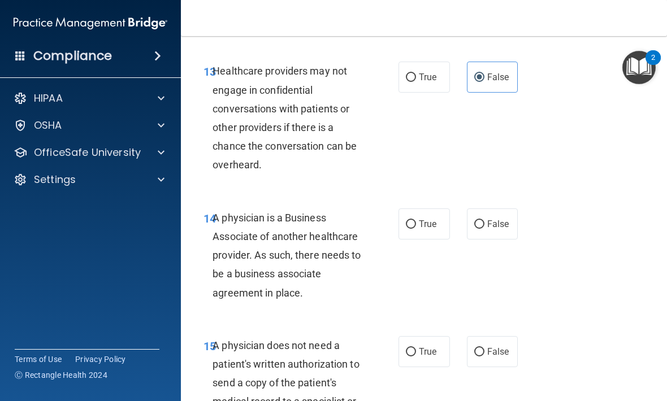
click at [463, 239] on label "False" at bounding box center [492, 224] width 51 height 31
click at [463, 229] on input "False" at bounding box center [479, 225] width 10 height 8
radio input "true"
click at [423, 357] on span "True" at bounding box center [428, 352] width 18 height 11
click at [416, 357] on input "True" at bounding box center [411, 352] width 10 height 8
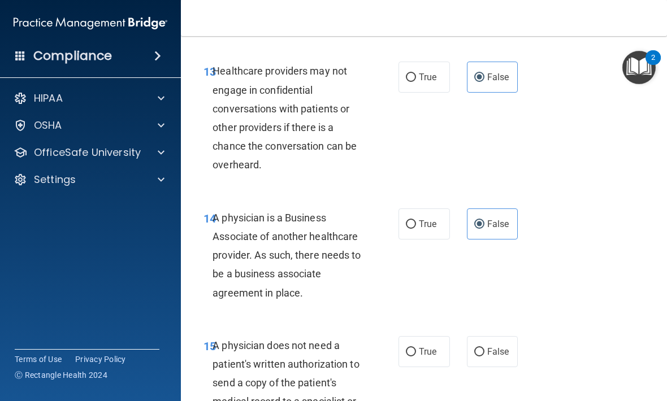
radio input "true"
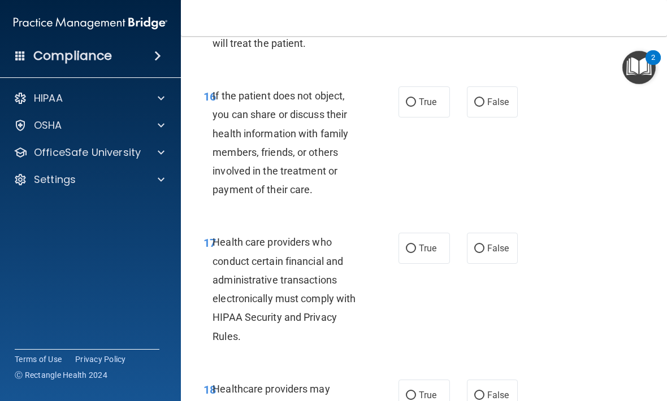
scroll to position [2044, 0]
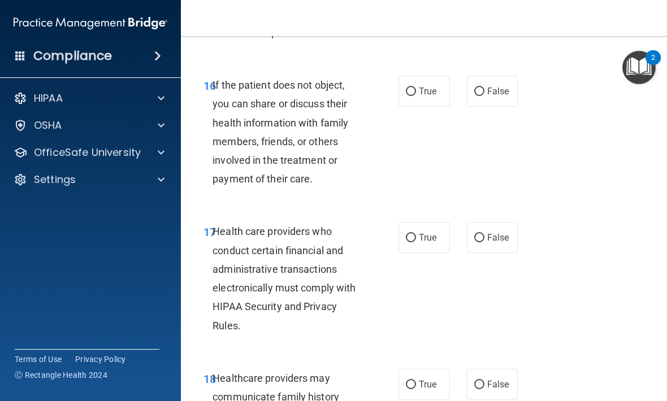
click at [433, 252] on label "True" at bounding box center [424, 237] width 51 height 31
click at [416, 243] on input "True" at bounding box center [411, 238] width 10 height 8
radio input "true"
click at [439, 107] on label "True" at bounding box center [424, 91] width 51 height 31
click at [416, 96] on input "True" at bounding box center [411, 92] width 10 height 8
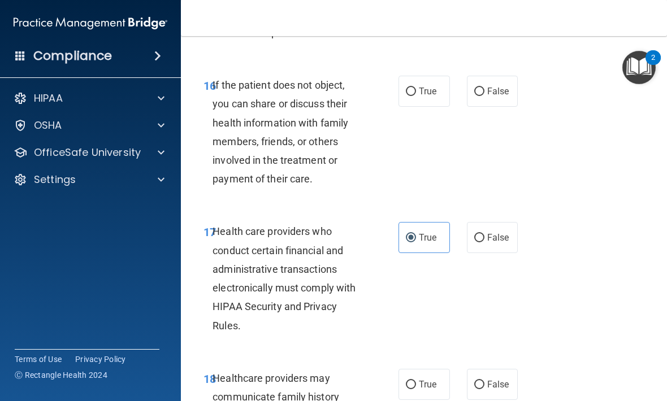
radio input "true"
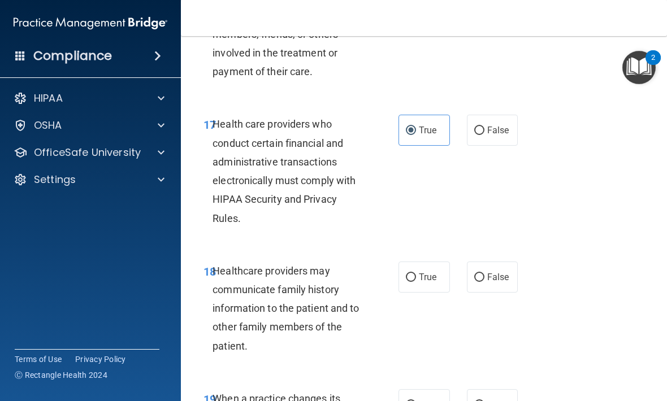
scroll to position [2180, 0]
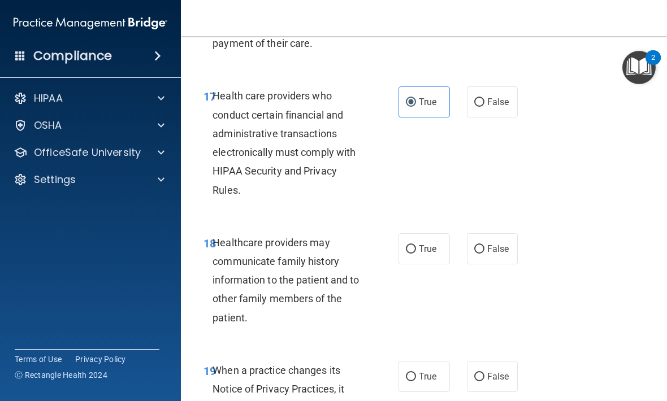
click at [426, 254] on span "True" at bounding box center [428, 249] width 18 height 11
click at [416, 254] on input "True" at bounding box center [411, 249] width 10 height 8
radio input "true"
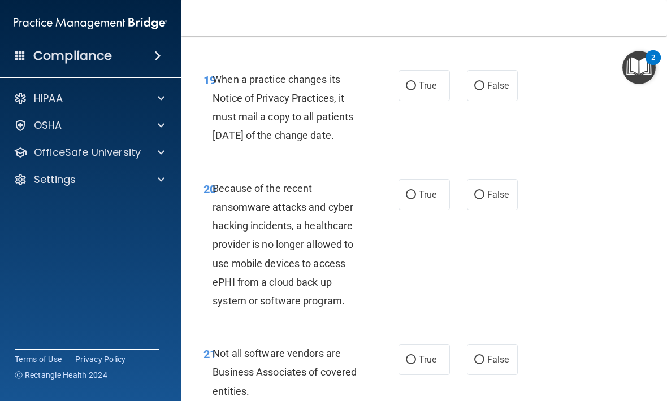
scroll to position [2474, 0]
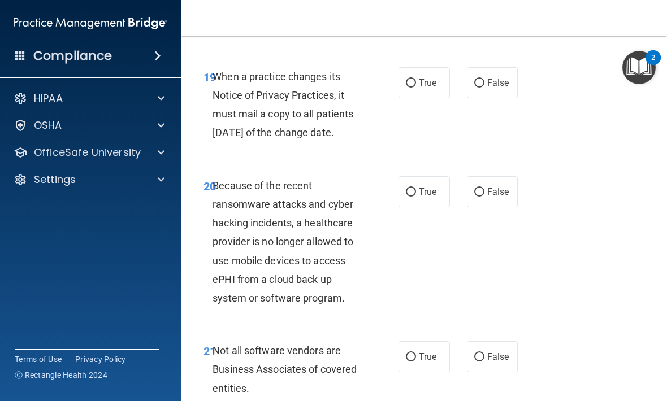
click at [463, 98] on label "False" at bounding box center [492, 82] width 51 height 31
click at [463, 88] on input "False" at bounding box center [479, 83] width 10 height 8
radio input "true"
click at [463, 208] on label "False" at bounding box center [492, 191] width 51 height 31
click at [463, 197] on input "False" at bounding box center [479, 192] width 10 height 8
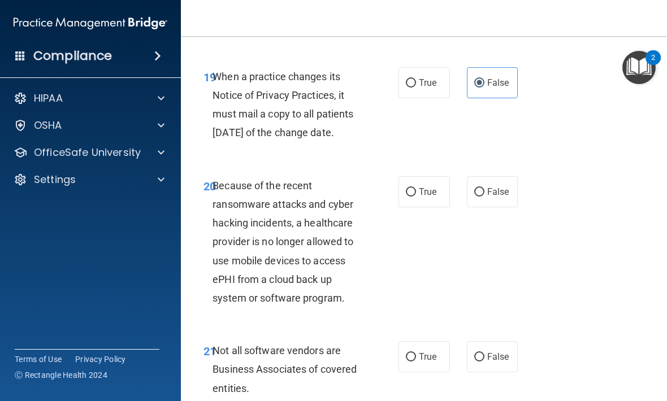
radio input "true"
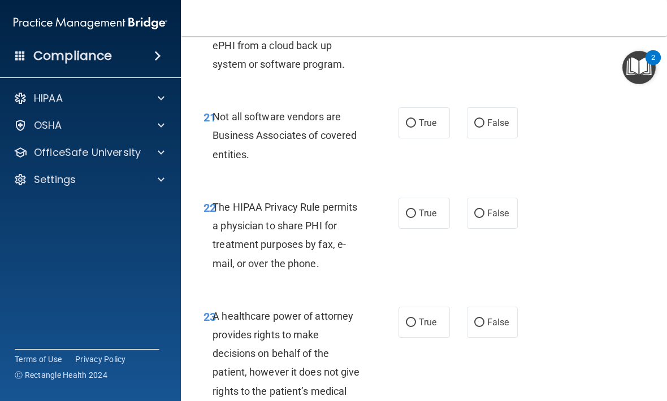
scroll to position [2710, 0]
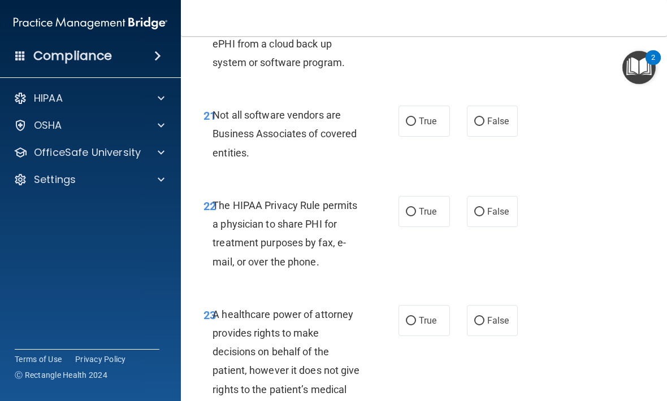
click at [434, 127] on span "True" at bounding box center [428, 121] width 18 height 11
click at [416, 126] on input "True" at bounding box center [411, 122] width 10 height 8
radio input "true"
click at [425, 217] on span "True" at bounding box center [428, 211] width 18 height 11
click at [416, 217] on input "True" at bounding box center [411, 212] width 10 height 8
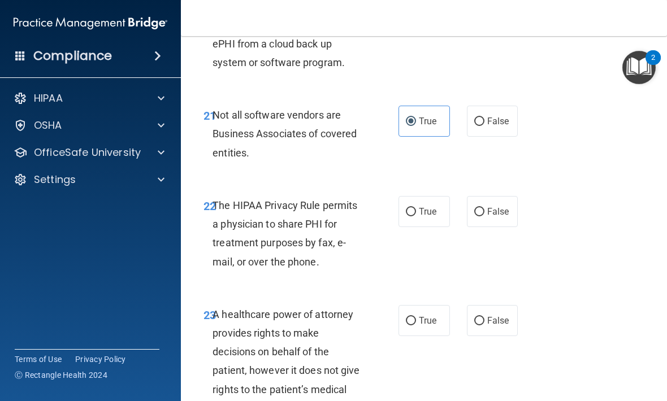
radio input "true"
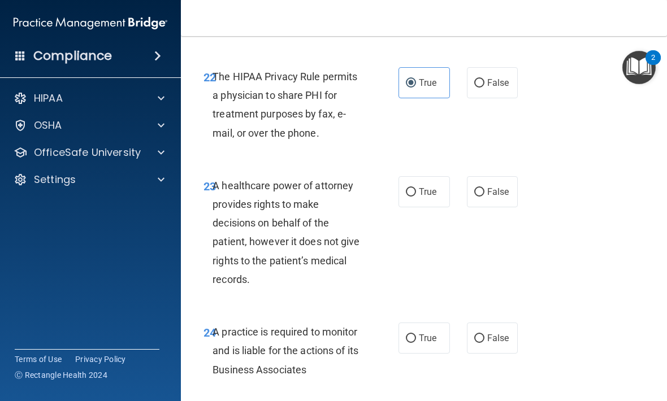
scroll to position [2855, 0]
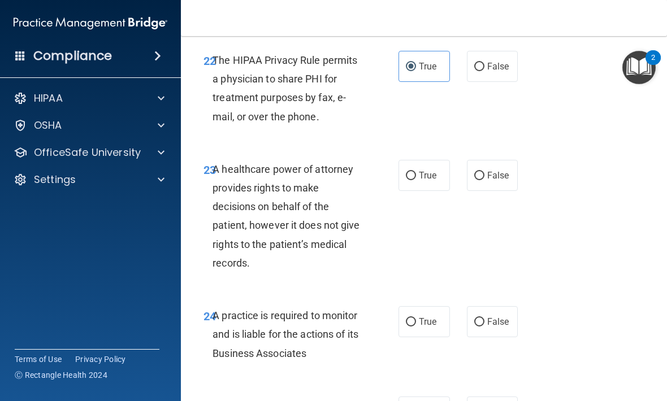
click at [426, 191] on label "True" at bounding box center [424, 175] width 51 height 31
click at [416, 180] on input "True" at bounding box center [411, 176] width 10 height 8
radio input "true"
click at [432, 327] on span "True" at bounding box center [428, 322] width 18 height 11
click at [416, 327] on input "True" at bounding box center [411, 322] width 10 height 8
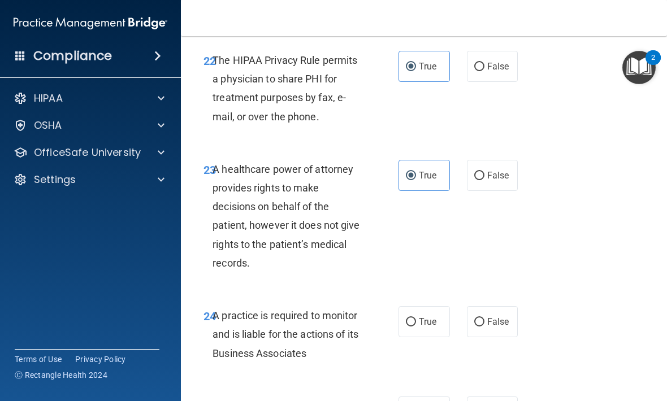
radio input "true"
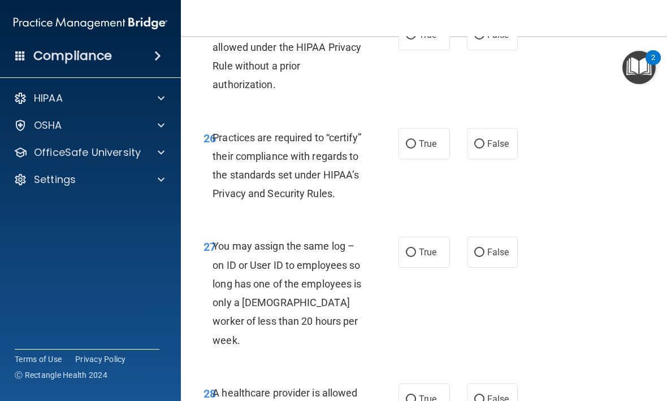
scroll to position [3234, 0]
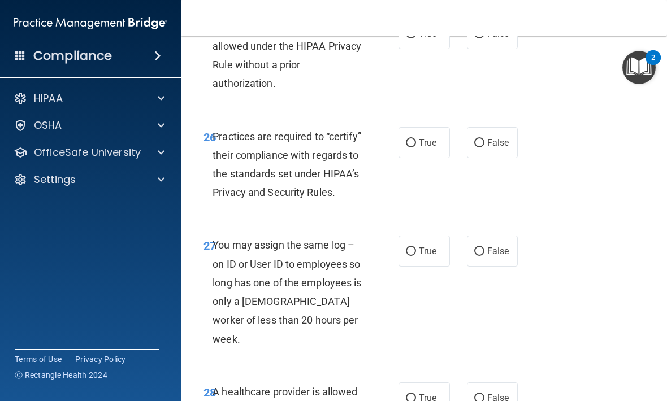
click at [430, 39] on span "True" at bounding box center [428, 33] width 18 height 11
click at [416, 38] on input "True" at bounding box center [411, 34] width 10 height 8
radio input "true"
click at [463, 153] on label "False" at bounding box center [492, 142] width 51 height 31
click at [463, 148] on input "False" at bounding box center [479, 143] width 10 height 8
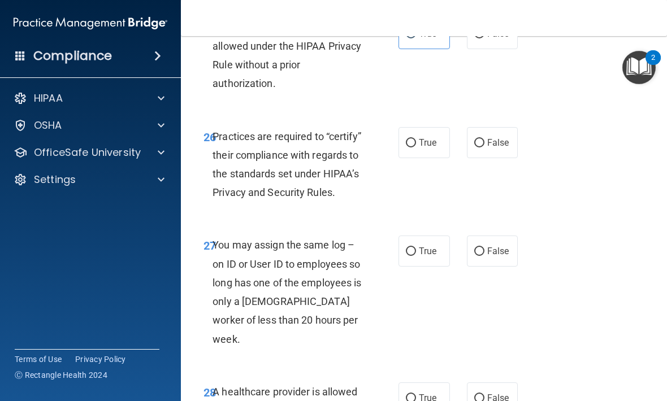
radio input "true"
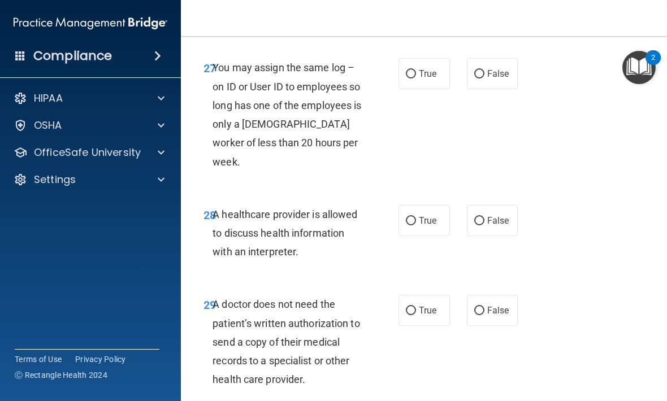
click at [463, 89] on label "False" at bounding box center [492, 73] width 51 height 31
click at [463, 79] on input "False" at bounding box center [479, 74] width 10 height 8
radio input "true"
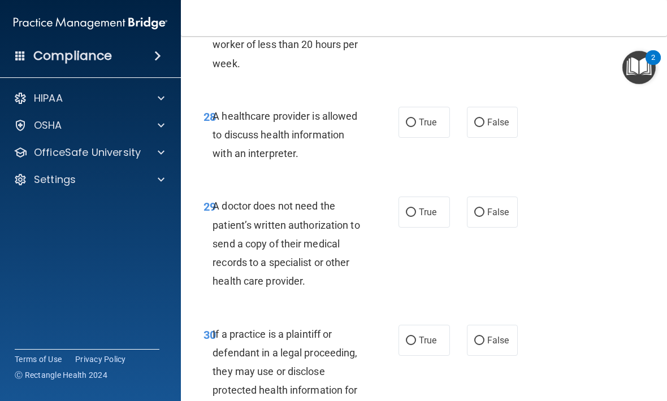
scroll to position [3515, 0]
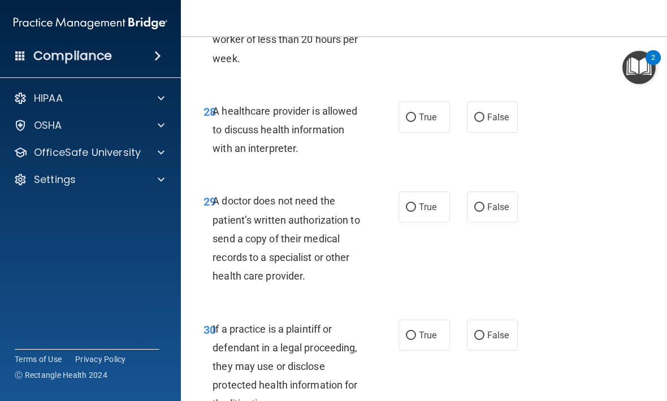
click at [463, 131] on label "False" at bounding box center [492, 117] width 51 height 31
click at [463, 122] on input "False" at bounding box center [479, 118] width 10 height 8
radio input "true"
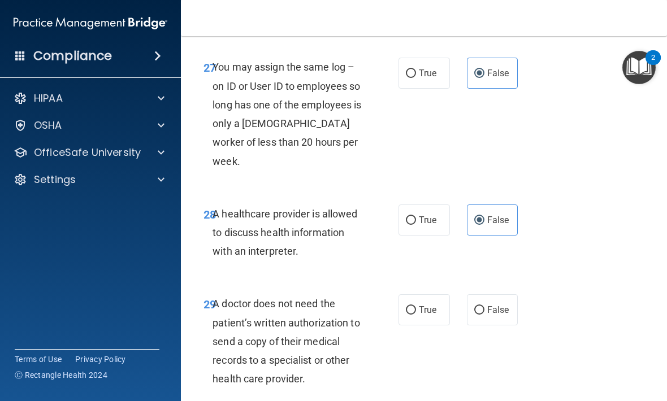
scroll to position [3411, 0]
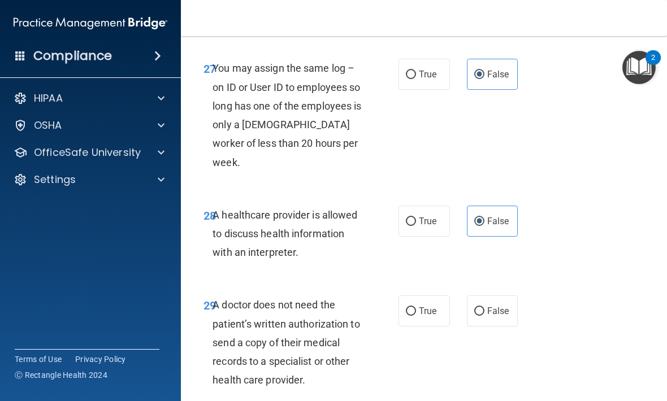
click at [439, 226] on label "True" at bounding box center [424, 221] width 51 height 31
click at [416, 226] on input "True" at bounding box center [411, 222] width 10 height 8
radio input "true"
radio input "false"
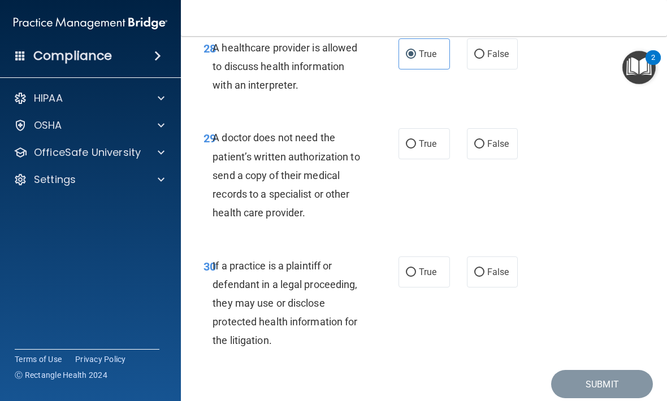
scroll to position [3608, 0]
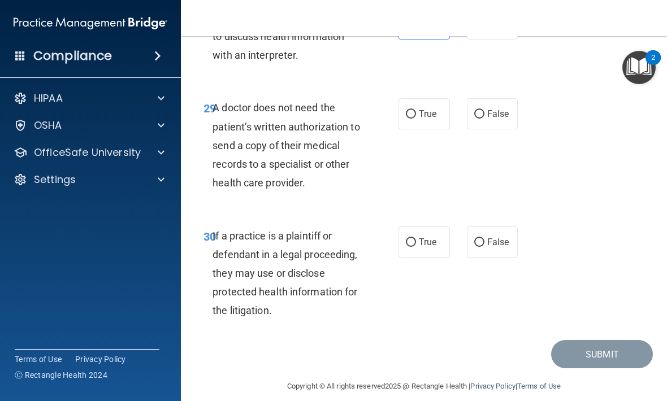
click at [437, 120] on label "True" at bounding box center [424, 113] width 51 height 31
click at [416, 119] on input "True" at bounding box center [411, 114] width 10 height 8
radio input "true"
click at [426, 242] on span "True" at bounding box center [428, 242] width 18 height 11
click at [416, 242] on input "True" at bounding box center [411, 243] width 10 height 8
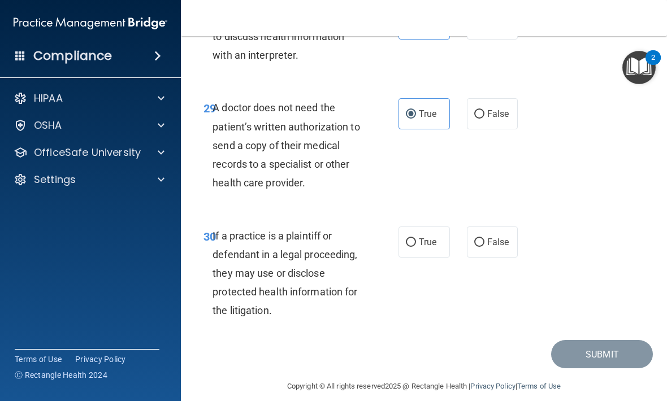
radio input "true"
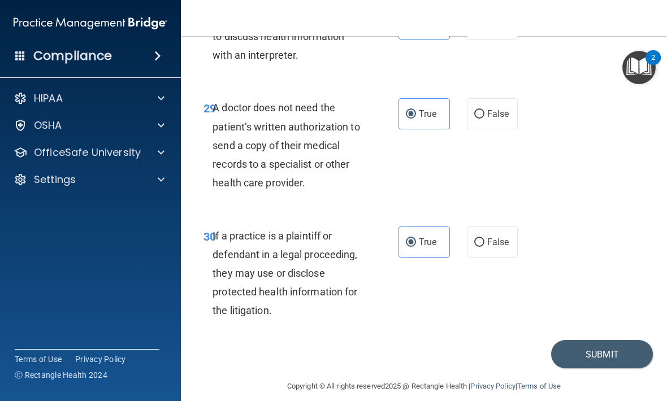
click at [463, 366] on button "Submit" at bounding box center [602, 354] width 102 height 29
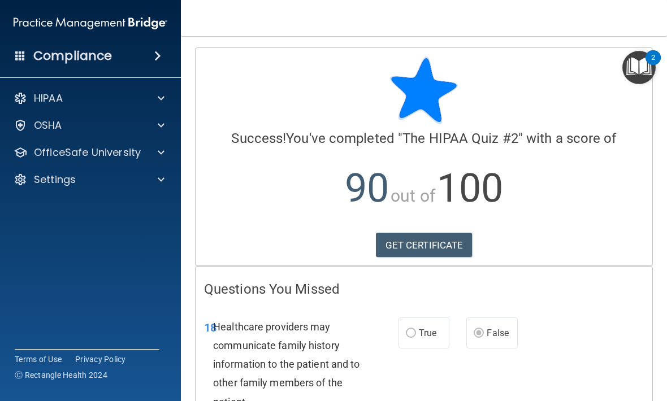
click at [438, 241] on link "GET CERTIFICATE" at bounding box center [424, 245] width 97 height 25
click at [145, 157] on div at bounding box center [159, 153] width 28 height 14
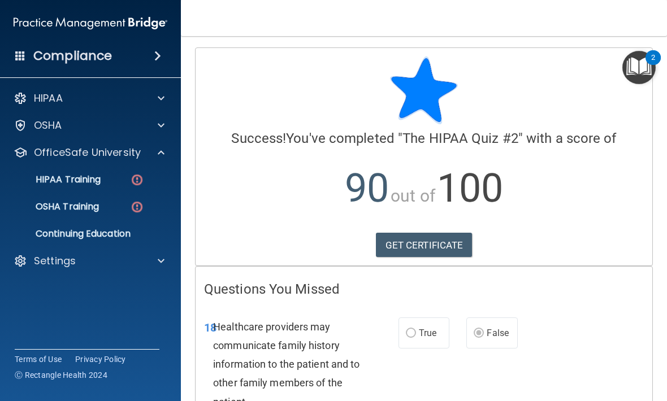
click at [136, 178] on img at bounding box center [137, 180] width 14 height 14
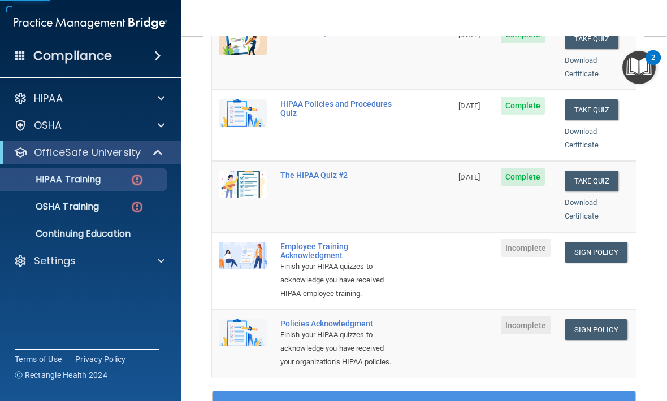
scroll to position [205, 0]
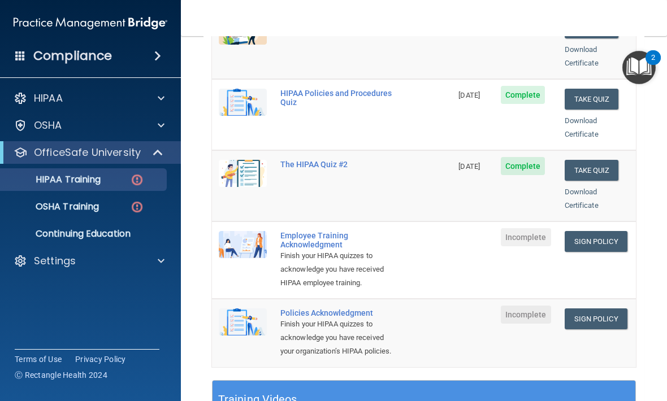
click at [463, 231] on link "Sign Policy" at bounding box center [596, 241] width 63 height 21
click at [81, 212] on p "OSHA Training" at bounding box center [53, 206] width 92 height 11
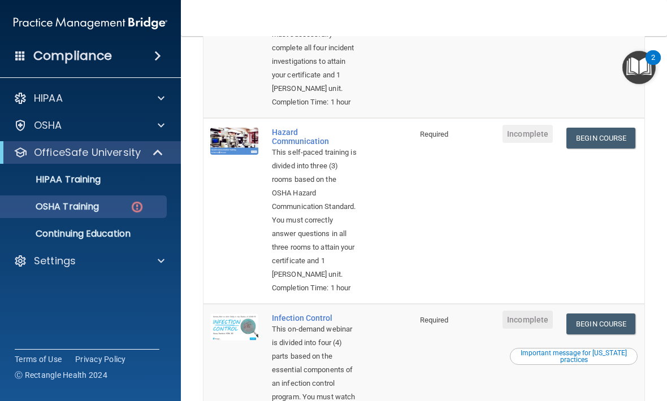
scroll to position [222, 0]
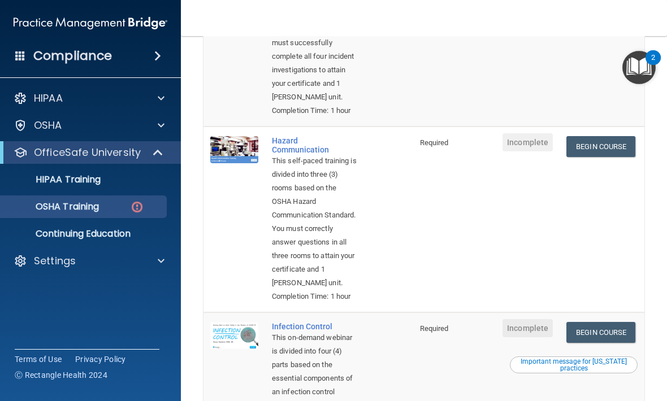
click at [463, 157] on link "Begin Course" at bounding box center [601, 146] width 69 height 21
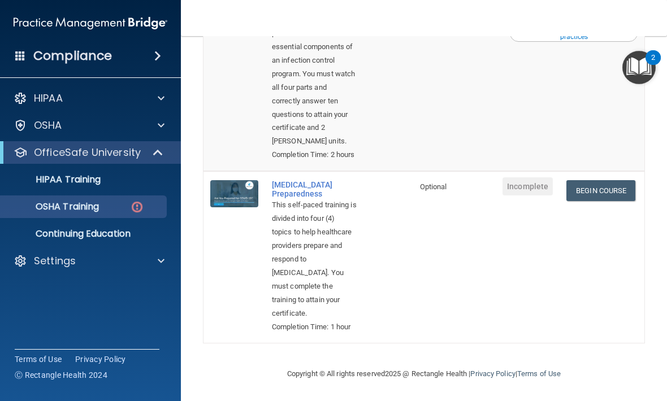
scroll to position [672, 0]
click at [463, 184] on link "Begin Course" at bounding box center [601, 190] width 69 height 21
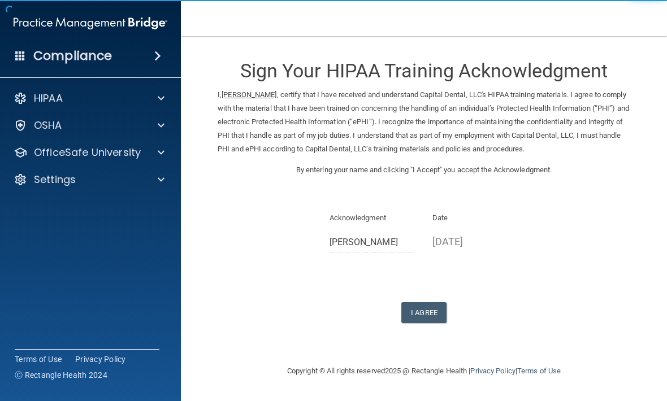
click at [428, 314] on button "I Agree" at bounding box center [423, 313] width 45 height 21
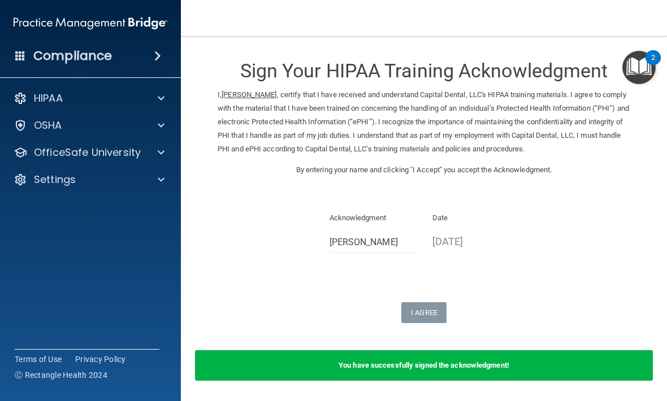
click at [165, 152] on div at bounding box center [159, 153] width 28 height 14
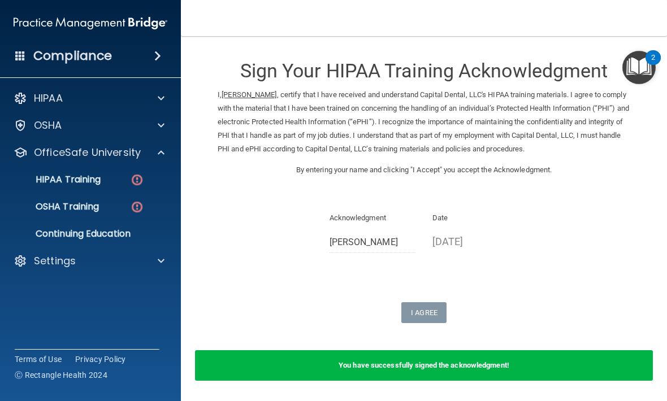
click at [75, 180] on p "HIPAA Training" at bounding box center [53, 179] width 93 height 11
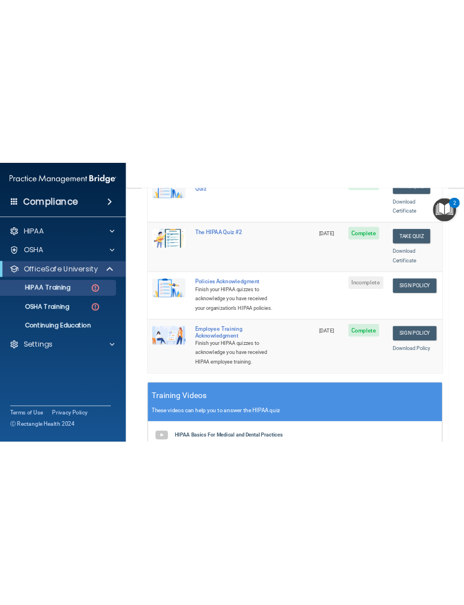
scroll to position [271, 0]
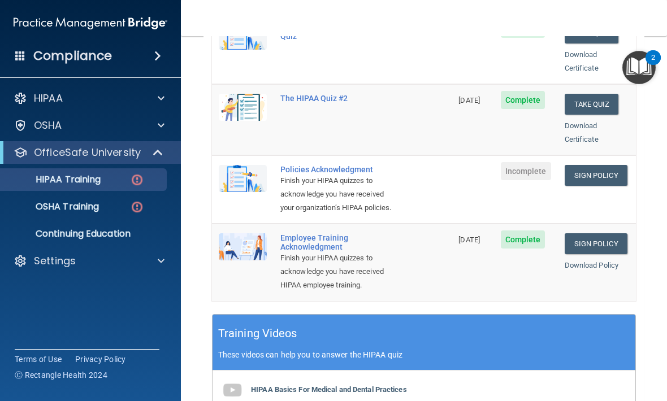
click at [599, 165] on link "Sign Policy" at bounding box center [596, 175] width 63 height 21
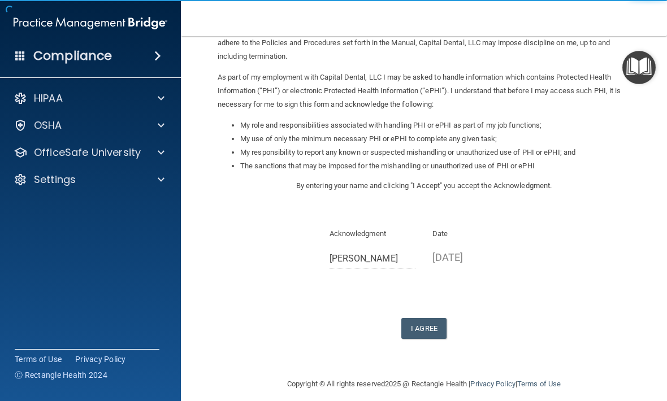
scroll to position [106, 0]
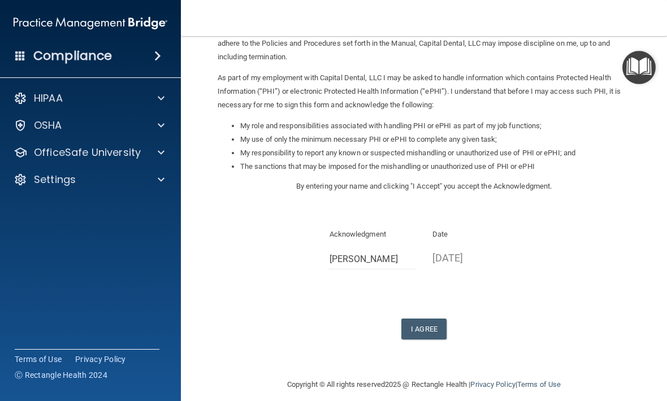
click at [431, 320] on button "I Agree" at bounding box center [423, 329] width 45 height 21
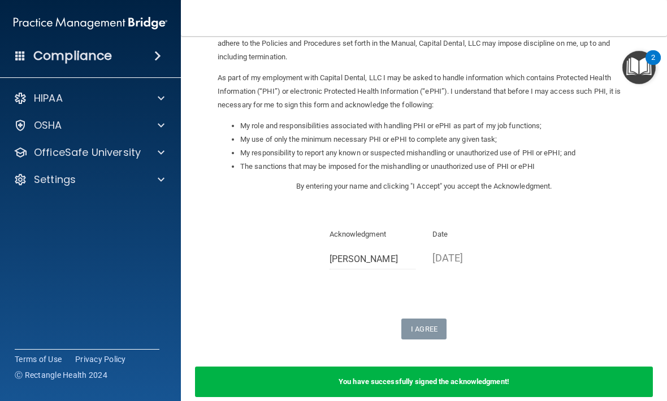
click at [85, 150] on p "OfficeSafe University" at bounding box center [87, 153] width 107 height 14
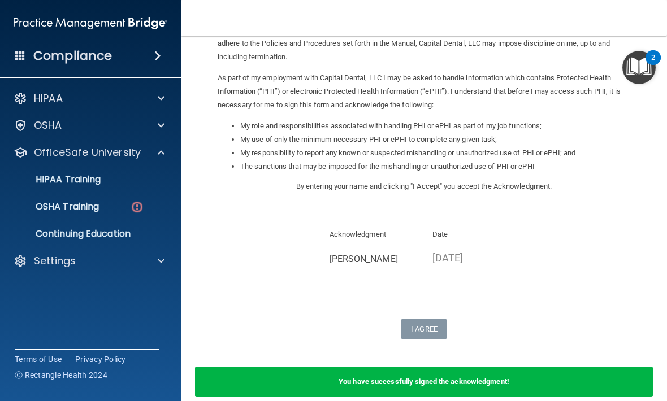
click at [62, 182] on p "HIPAA Training" at bounding box center [53, 179] width 93 height 11
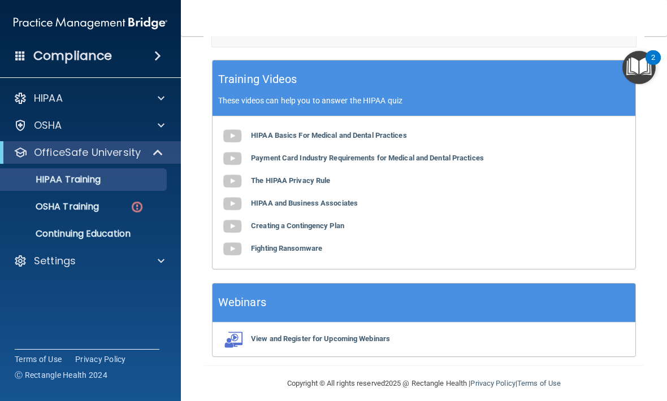
scroll to position [525, 0]
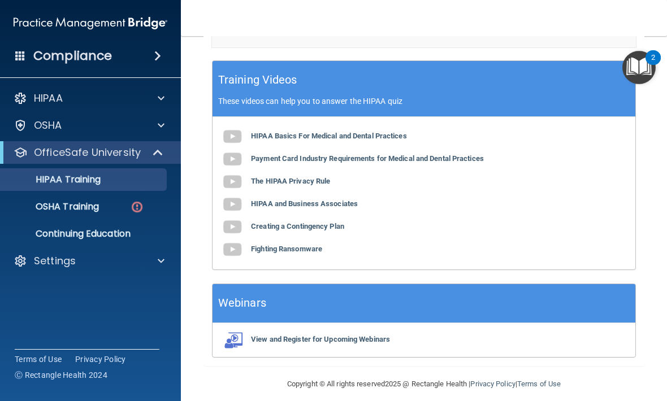
click at [39, 200] on link "OSHA Training" at bounding box center [78, 207] width 178 height 23
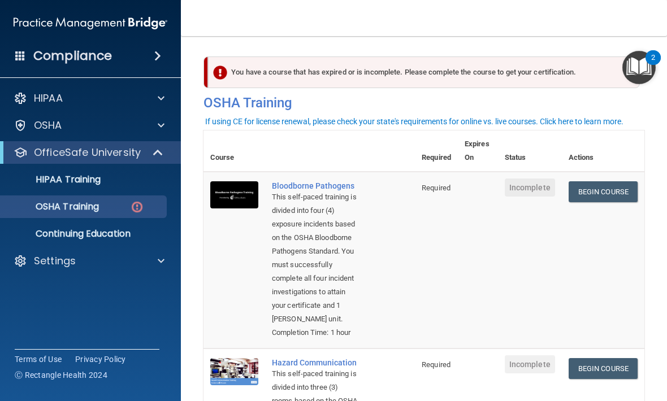
click at [609, 195] on link "Begin Course" at bounding box center [603, 192] width 69 height 21
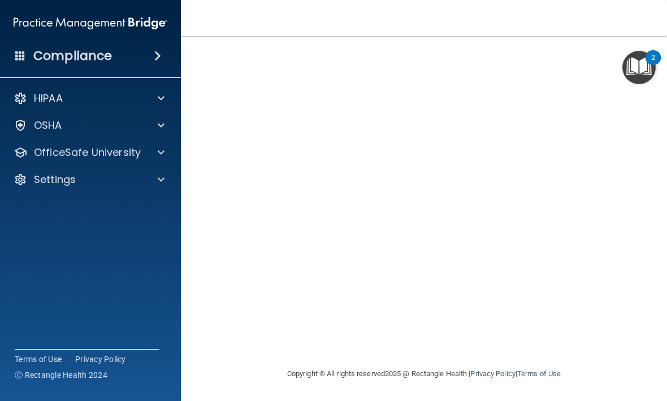
scroll to position [82, 0]
click at [652, 183] on main "Bloodborne Pathogens Training This course doesn’t expire until . Are you sure y…" at bounding box center [424, 218] width 486 height 365
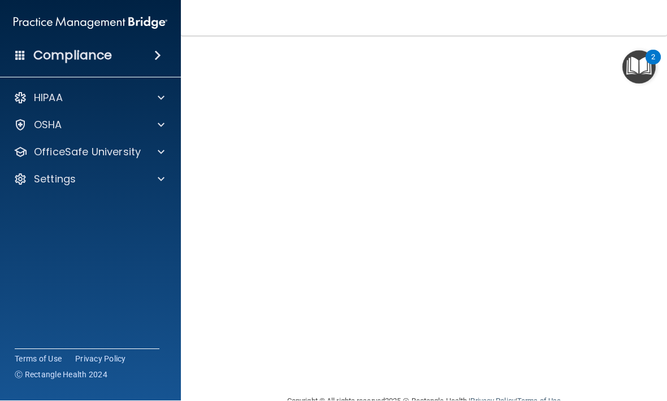
scroll to position [57, 0]
click at [157, 125] on div at bounding box center [159, 126] width 28 height 14
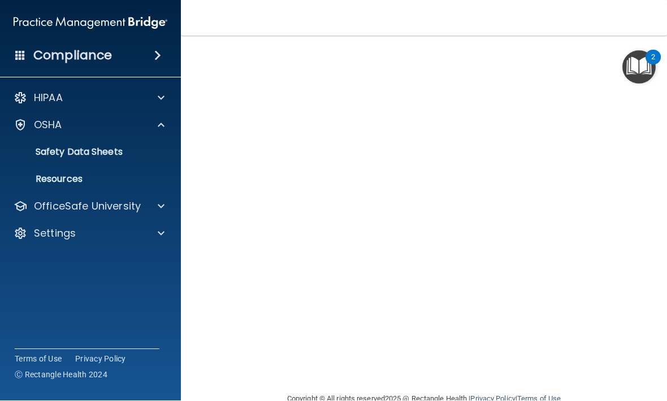
click at [145, 209] on div at bounding box center [159, 207] width 28 height 14
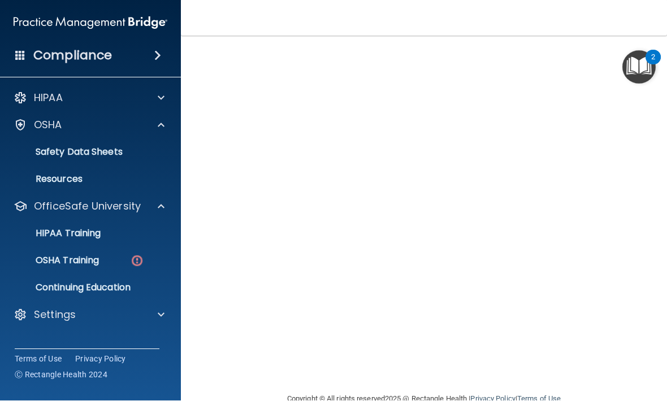
click at [132, 265] on img at bounding box center [137, 261] width 14 height 14
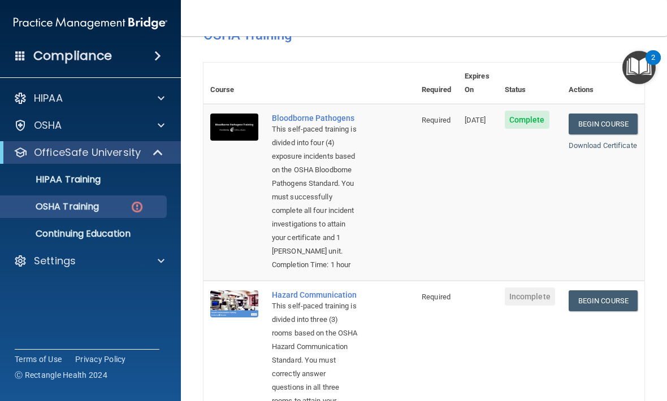
scroll to position [64, 0]
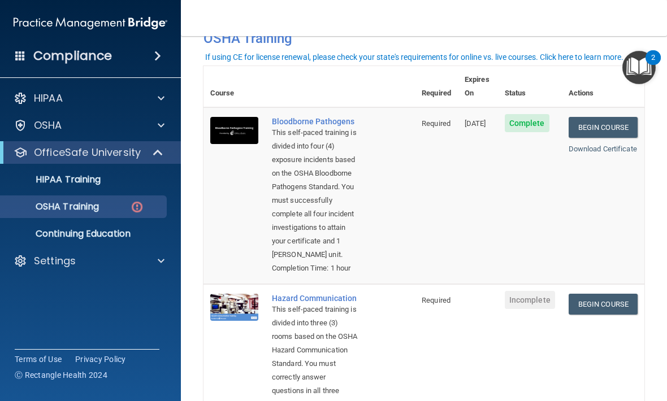
click at [614, 145] on link "Download Certificate" at bounding box center [603, 149] width 68 height 8
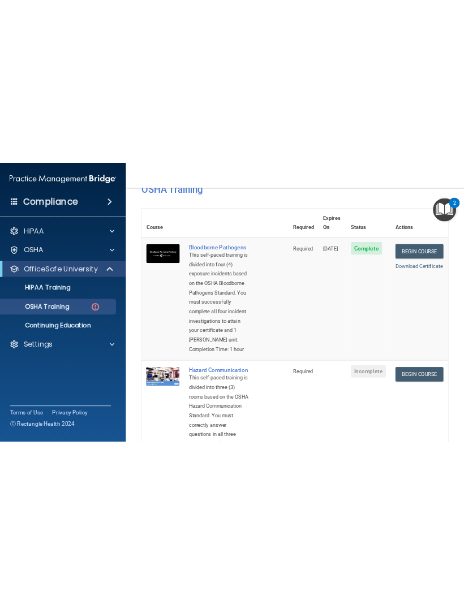
scroll to position [155, 0]
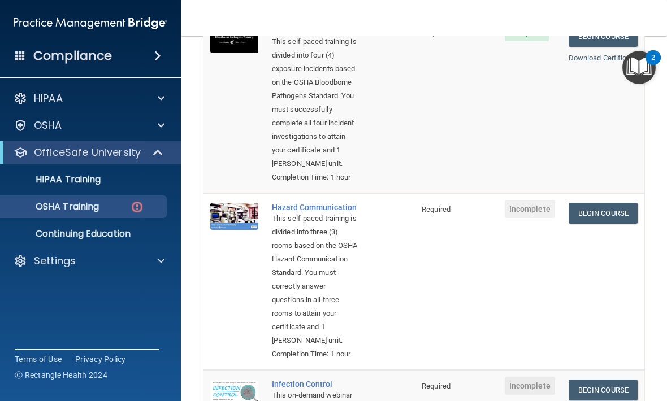
click at [621, 224] on link "Begin Course" at bounding box center [603, 213] width 69 height 21
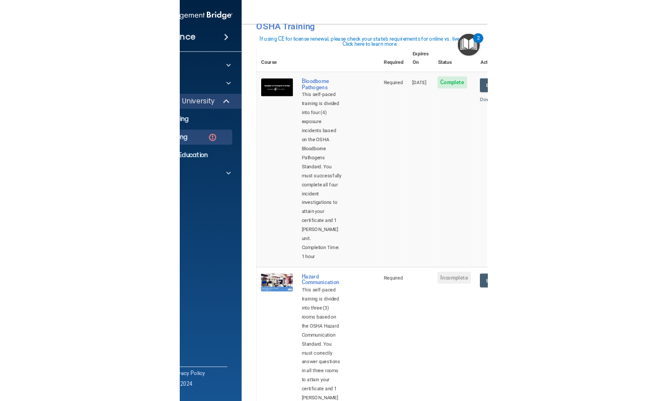
scroll to position [61, 0]
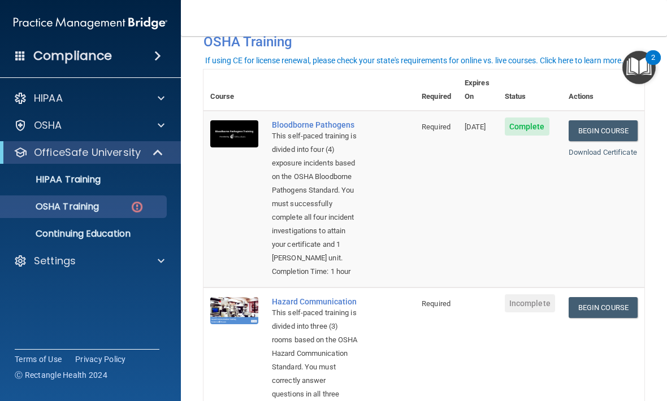
click at [595, 318] on link "Begin Course" at bounding box center [603, 307] width 69 height 21
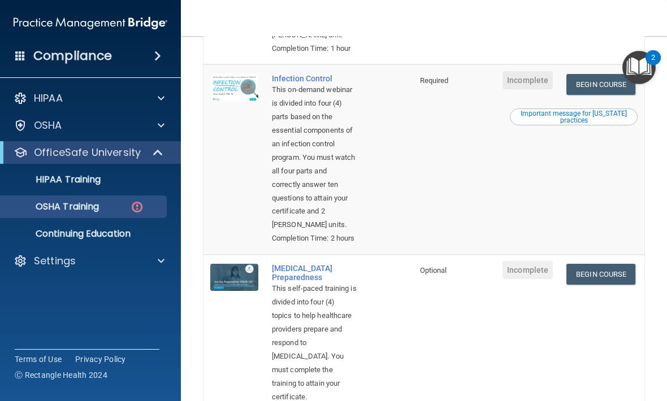
scroll to position [437, 0]
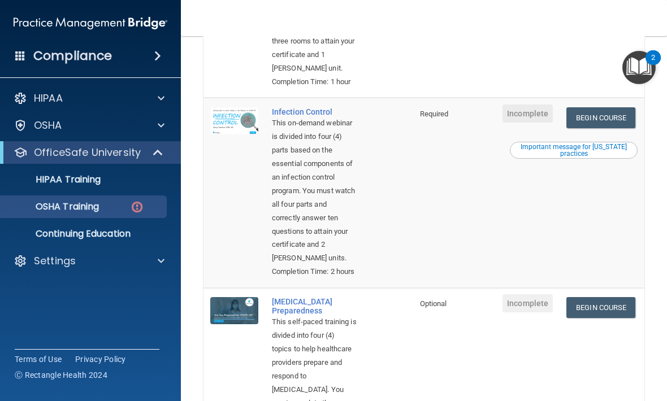
click at [620, 128] on link "Begin Course" at bounding box center [601, 117] width 69 height 21
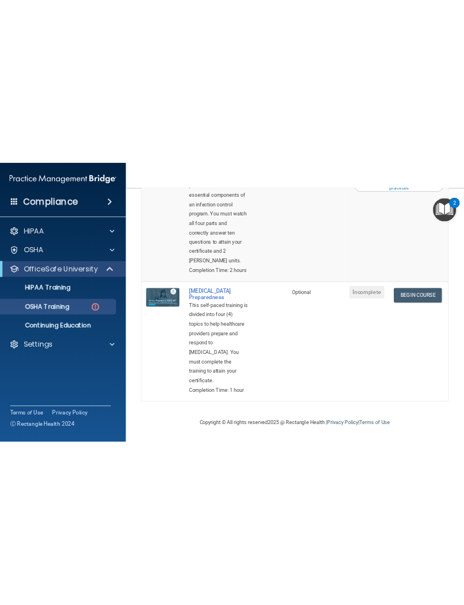
scroll to position [664, 0]
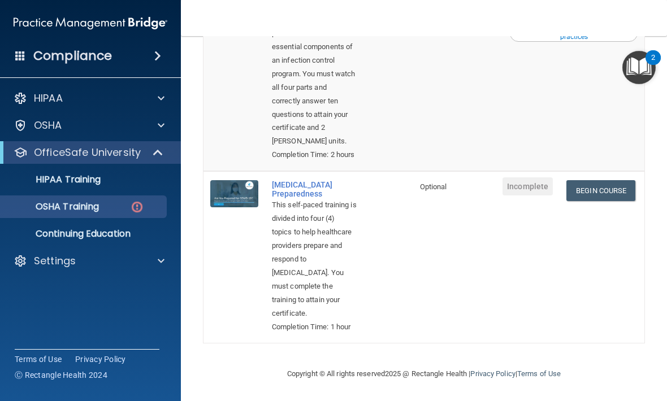
click at [615, 191] on link "Begin Course" at bounding box center [601, 190] width 69 height 21
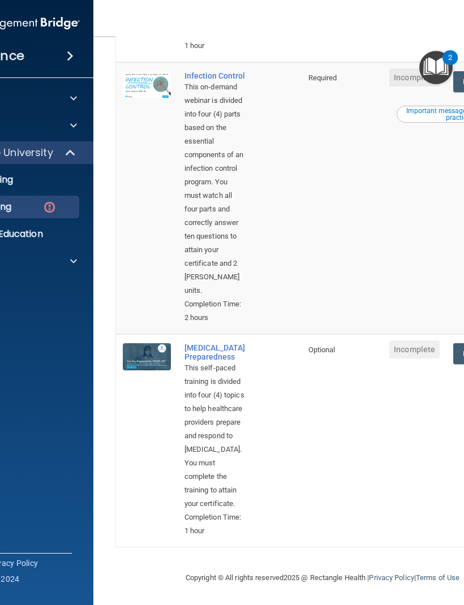
scroll to position [660, 0]
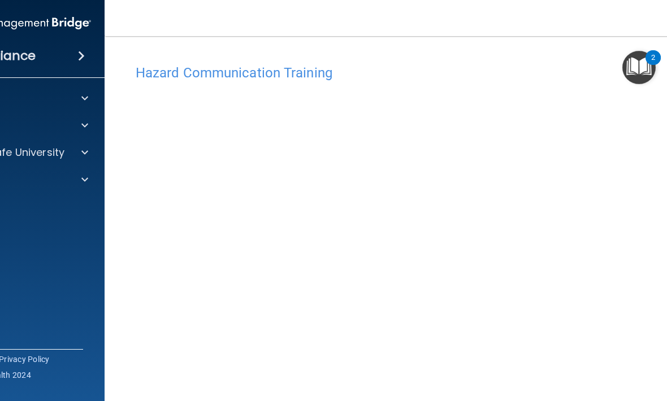
scroll to position [60, 0]
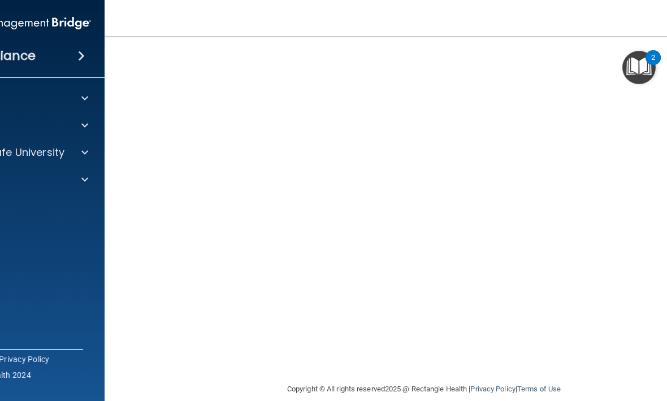
scroll to position [101, 0]
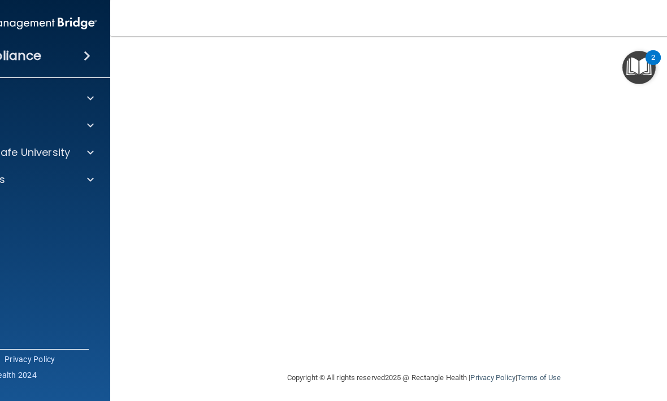
scroll to position [80, 0]
click at [19, 24] on img at bounding box center [20, 23] width 154 height 23
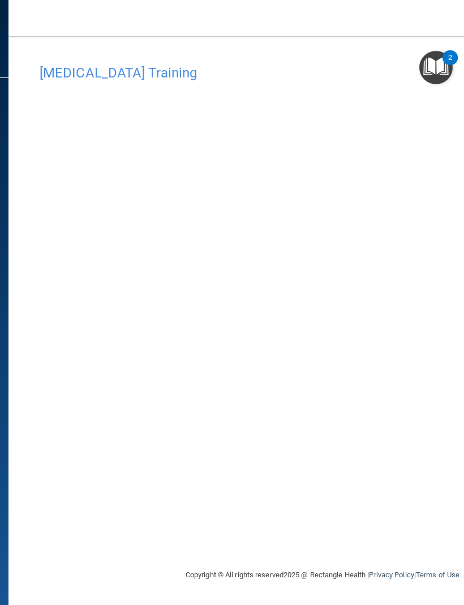
click at [134, 401] on div "[MEDICAL_DATA] Training This course doesn’t expire until . Are you sure you wan…" at bounding box center [322, 313] width 582 height 509
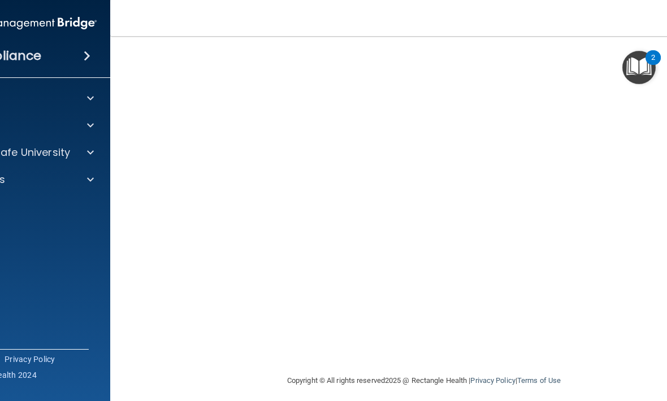
scroll to position [79, 0]
